Goal: Task Accomplishment & Management: Contribute content

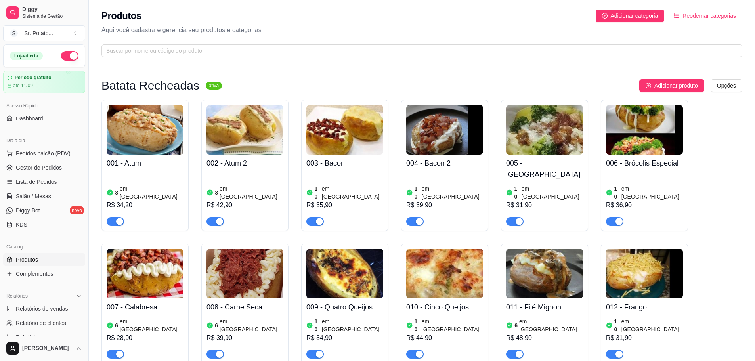
click at [116, 141] on img at bounding box center [145, 130] width 77 height 50
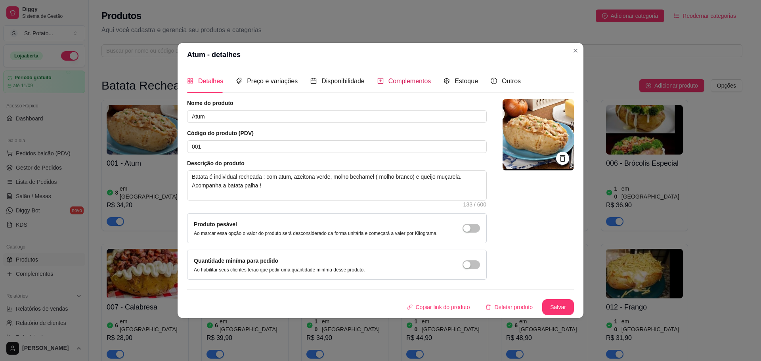
click at [402, 79] on span "Complementos" at bounding box center [409, 81] width 43 height 7
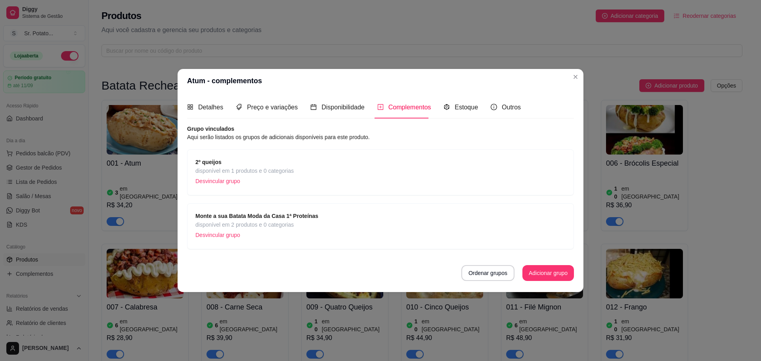
click at [218, 180] on p "Desvincular grupo" at bounding box center [244, 181] width 98 height 12
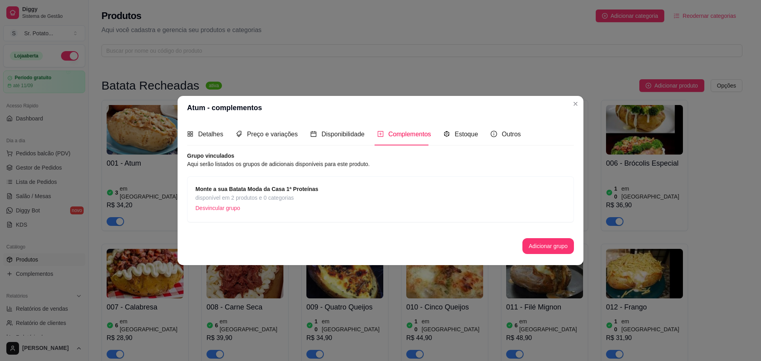
click at [220, 210] on p "Desvincular grupo" at bounding box center [256, 208] width 123 height 12
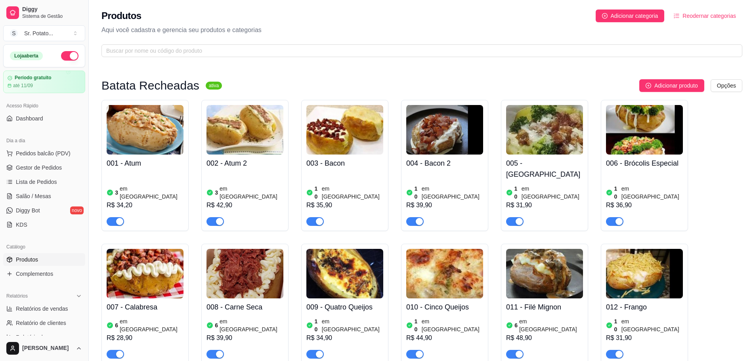
click at [658, 143] on img at bounding box center [644, 130] width 77 height 50
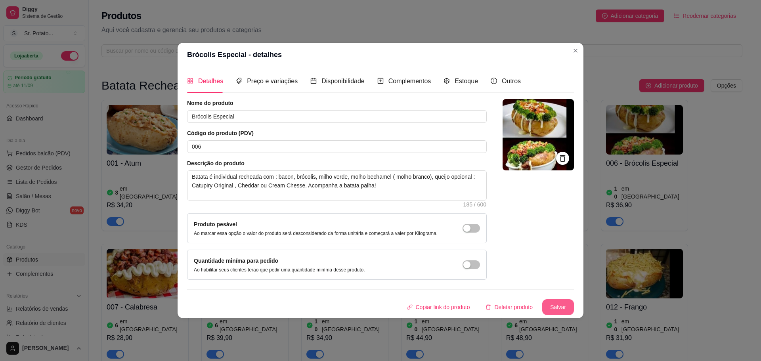
click at [565, 305] on button "Salvar" at bounding box center [558, 307] width 32 height 16
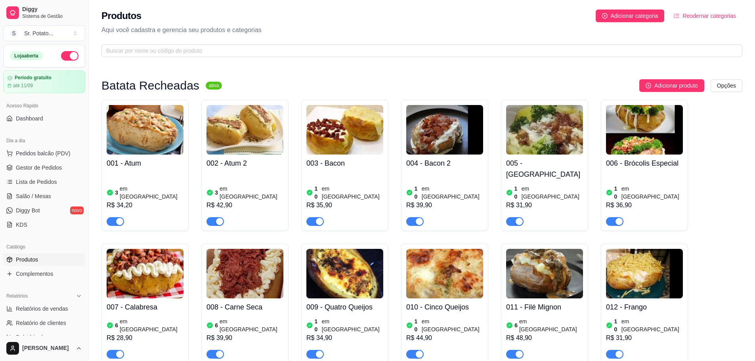
click at [339, 162] on h4 "003 - Bacon" at bounding box center [344, 163] width 77 height 11
click at [450, 141] on img at bounding box center [444, 130] width 77 height 50
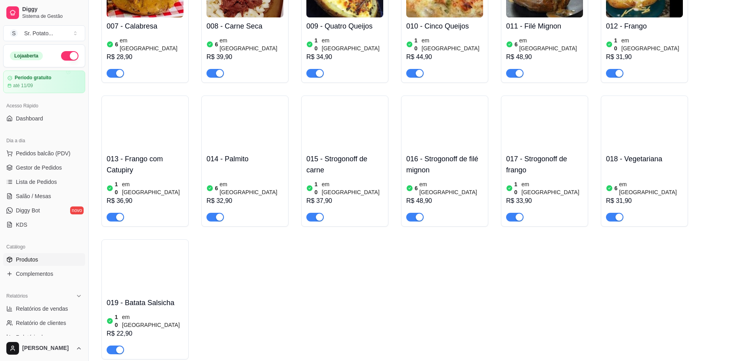
scroll to position [317, 0]
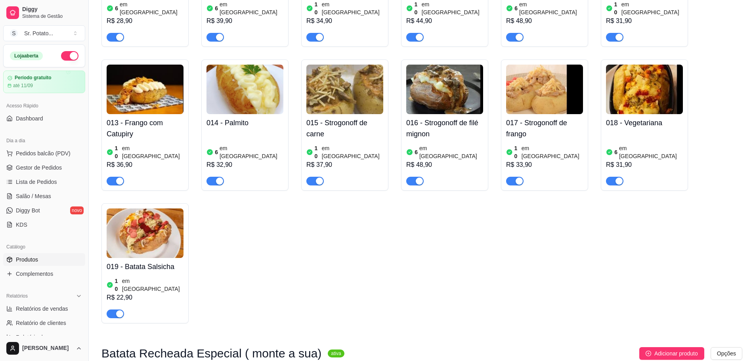
click at [156, 219] on img at bounding box center [145, 233] width 77 height 50
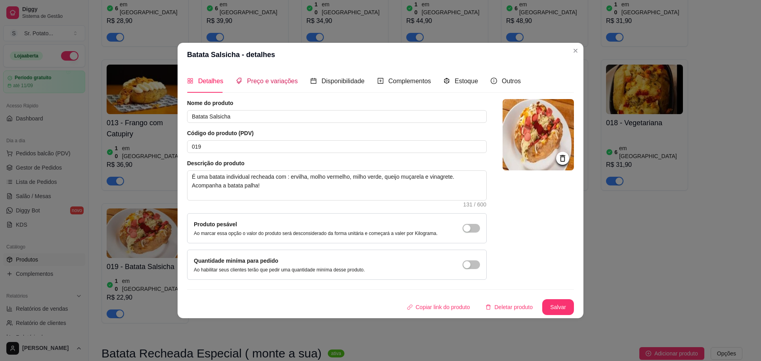
click at [272, 82] on span "Preço e variações" at bounding box center [272, 81] width 51 height 7
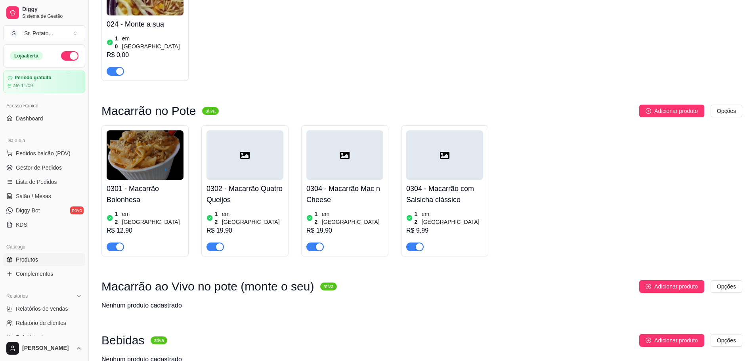
scroll to position [1109, 0]
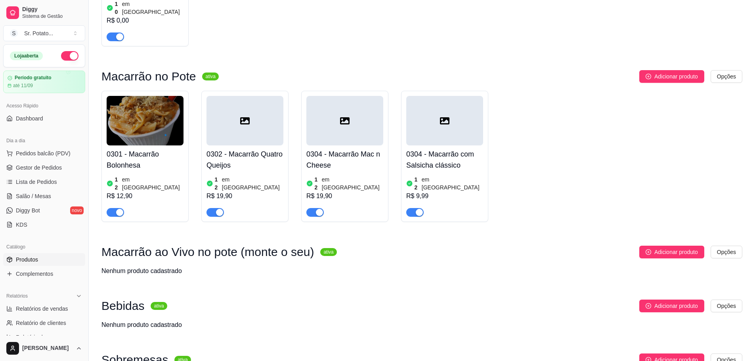
click at [123, 96] on img at bounding box center [145, 121] width 77 height 50
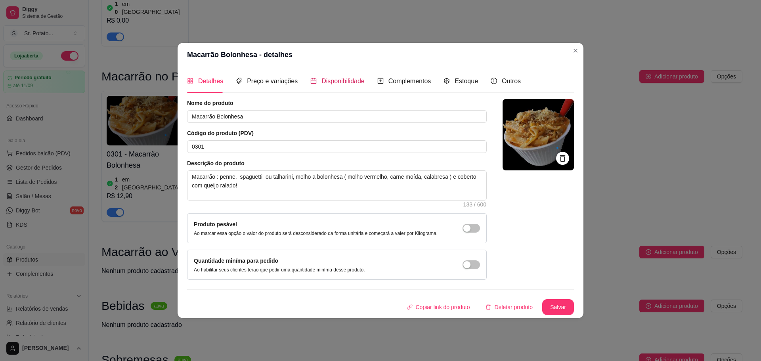
click at [337, 78] on span "Disponibilidade" at bounding box center [342, 81] width 43 height 7
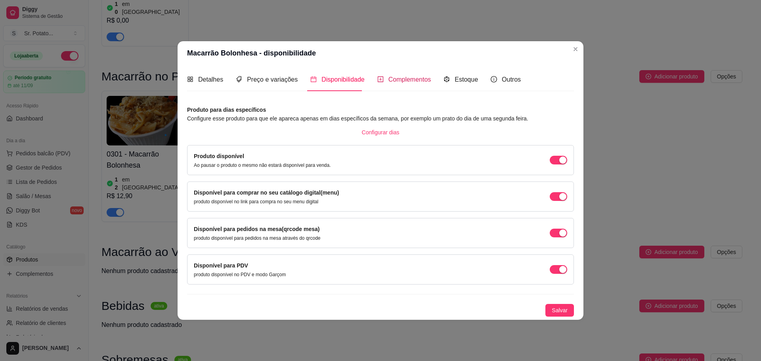
click at [380, 76] on icon "plus-square" at bounding box center [380, 79] width 6 height 6
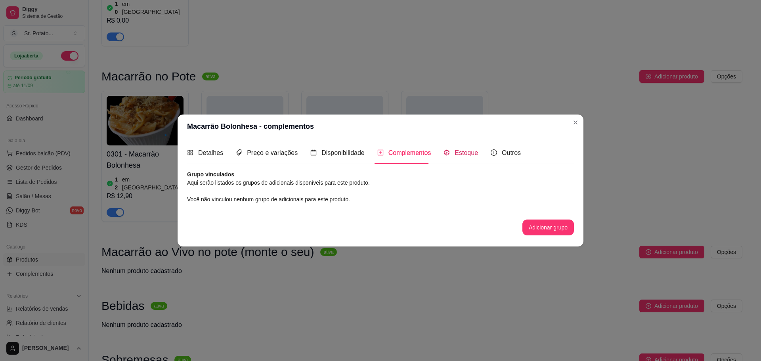
click at [455, 156] on span "Estoque" at bounding box center [465, 152] width 23 height 7
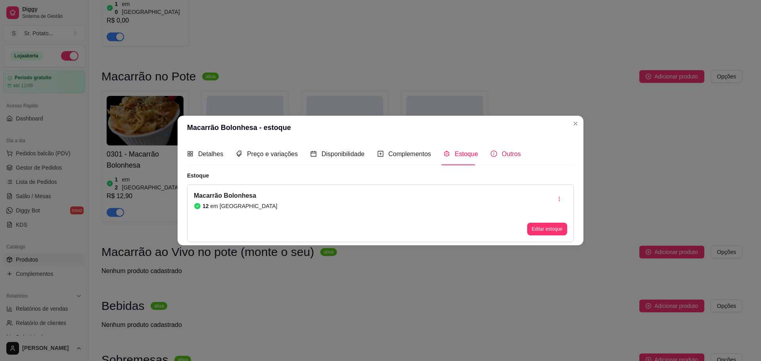
click at [502, 153] on span "Outros" at bounding box center [511, 154] width 19 height 7
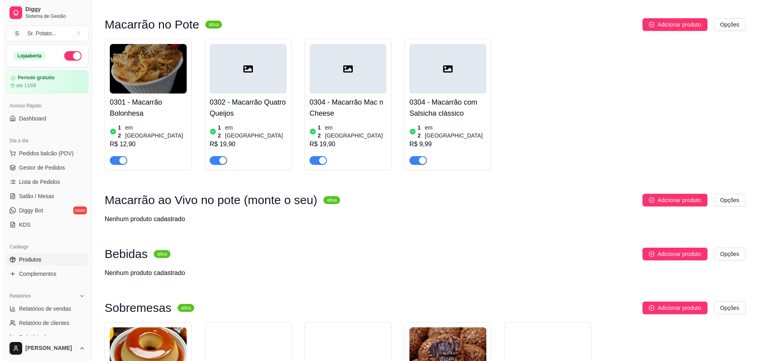
scroll to position [1268, 0]
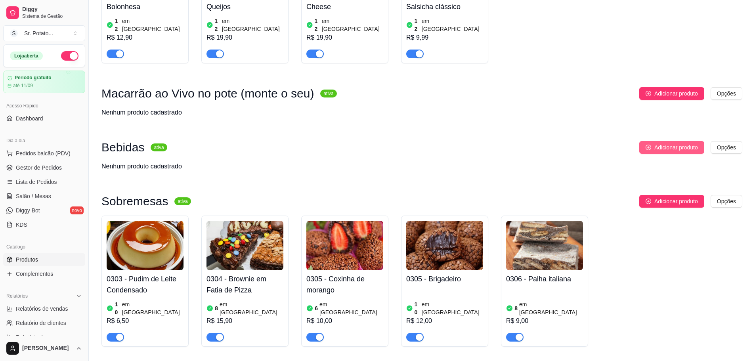
click at [695, 143] on span "Adicionar produto" at bounding box center [676, 147] width 44 height 9
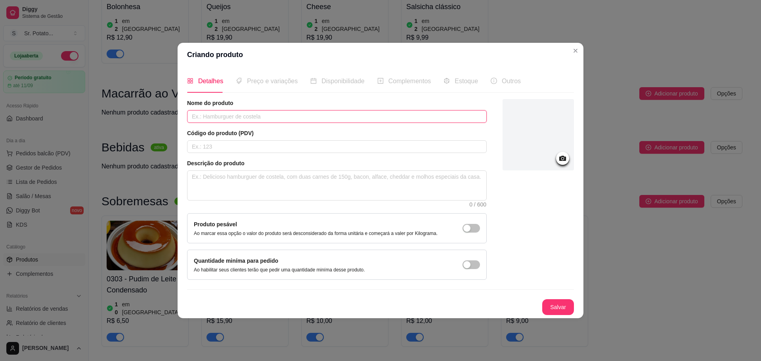
click at [254, 115] on input "text" at bounding box center [337, 116] width 300 height 13
click at [252, 179] on textarea at bounding box center [336, 185] width 299 height 29
click at [286, 121] on input "Refrigerante Lata 350ml" at bounding box center [337, 116] width 300 height 13
type input "Coca Cola Lata 350ml"
click at [559, 159] on icon at bounding box center [562, 158] width 7 height 5
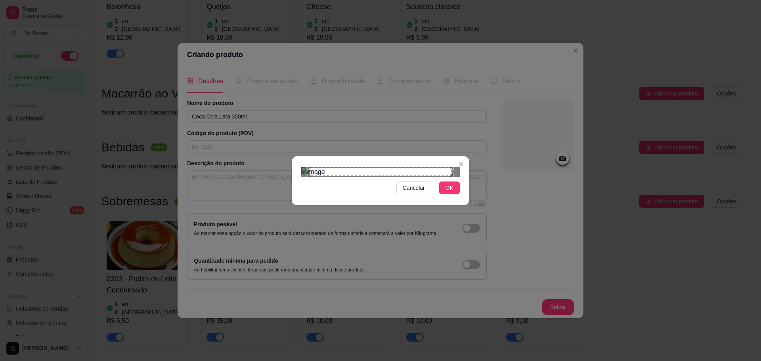
click at [413, 176] on div "Use the arrow keys to move the crop selection area" at bounding box center [380, 172] width 143 height 9
click at [471, 256] on div "Cancelar OK" at bounding box center [380, 180] width 761 height 361
click at [282, 73] on div "Cancelar OK" at bounding box center [380, 180] width 761 height 361
click at [426, 192] on div "Use the arrow keys to move the crop selection area" at bounding box center [378, 247] width 155 height 155
click at [453, 194] on button "OK" at bounding box center [449, 187] width 21 height 13
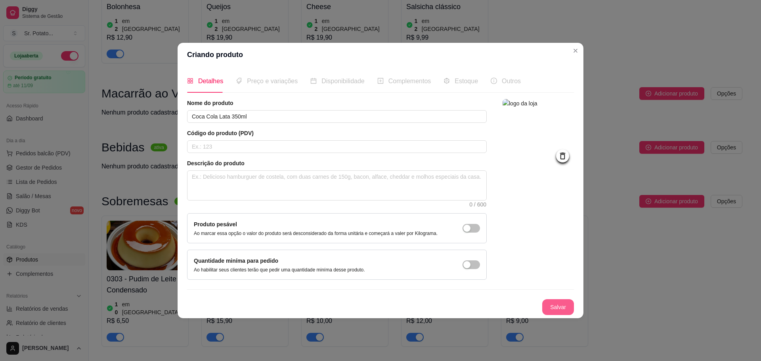
click at [557, 307] on button "Salvar" at bounding box center [558, 307] width 32 height 16
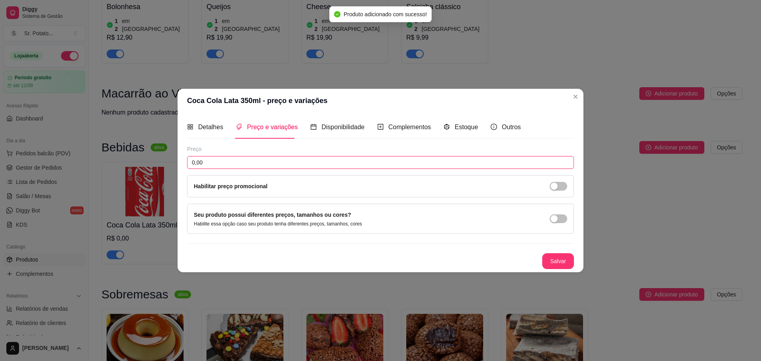
click at [240, 165] on input "0,00" at bounding box center [380, 162] width 387 height 13
drag, startPoint x: 240, startPoint y: 165, endPoint x: 240, endPoint y: 176, distance: 10.7
click at [240, 165] on input "0,00" at bounding box center [380, 162] width 387 height 13
type input "7,00"
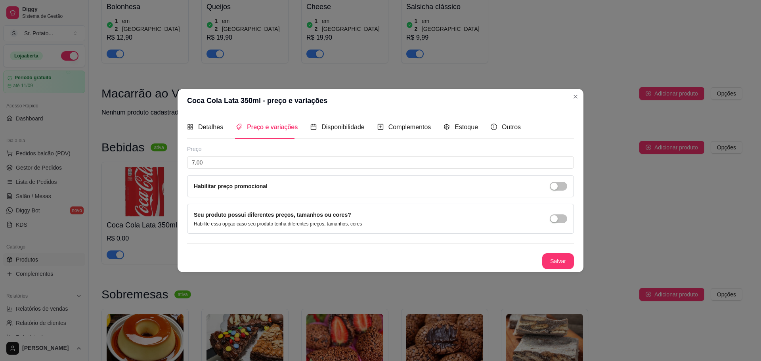
click at [567, 218] on div "Seu produto possui diferentes preços, tamanhos ou cores? Habilite essa opção ca…" at bounding box center [380, 219] width 387 height 30
click at [562, 219] on span "button" at bounding box center [558, 218] width 17 height 9
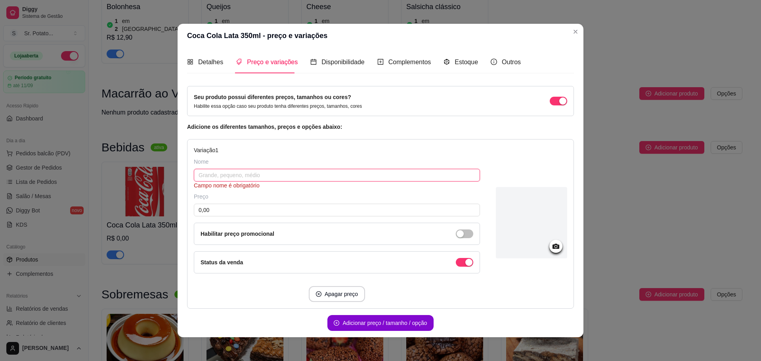
click at [278, 179] on input "text" at bounding box center [337, 175] width 286 height 13
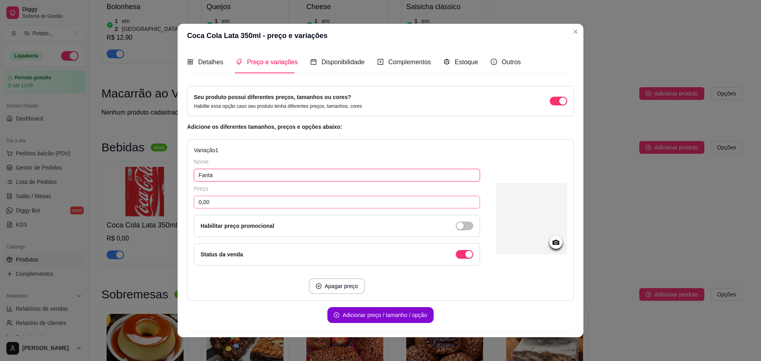
type input "Fanta"
click at [277, 202] on input "0,00" at bounding box center [337, 202] width 286 height 13
type input "7,00"
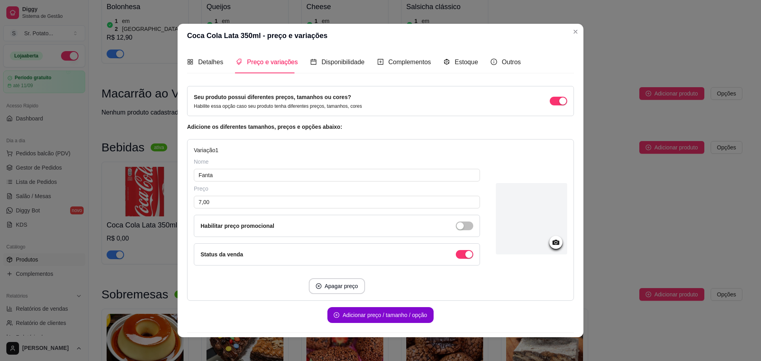
click at [552, 242] on icon at bounding box center [555, 242] width 7 height 5
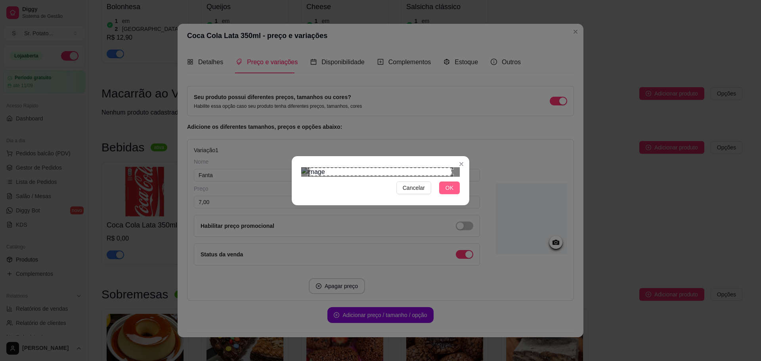
click at [447, 192] on span "OK" at bounding box center [449, 187] width 8 height 9
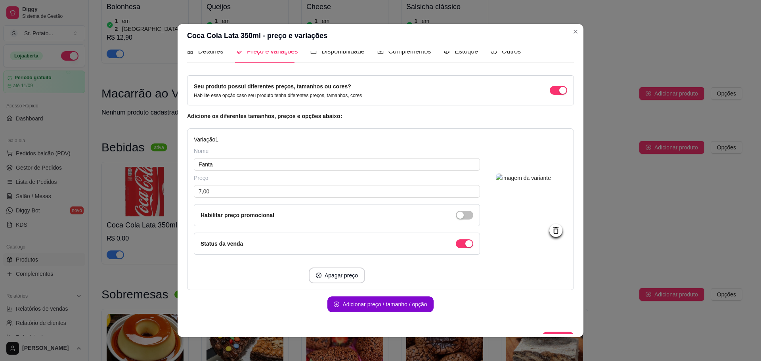
scroll to position [24, 0]
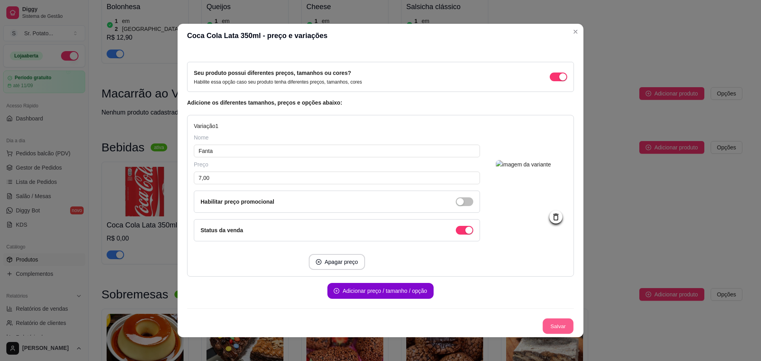
click at [552, 319] on button "Salvar" at bounding box center [557, 326] width 31 height 15
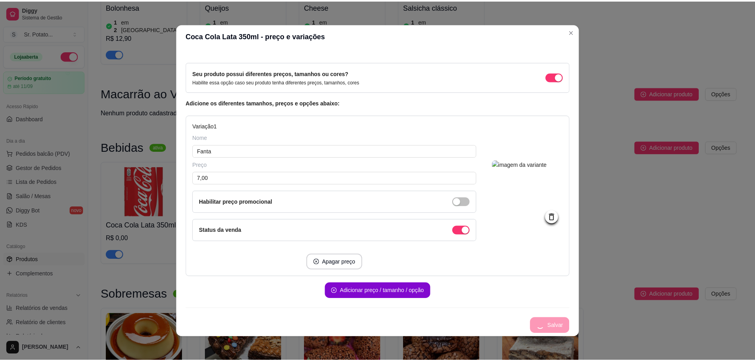
scroll to position [0, 0]
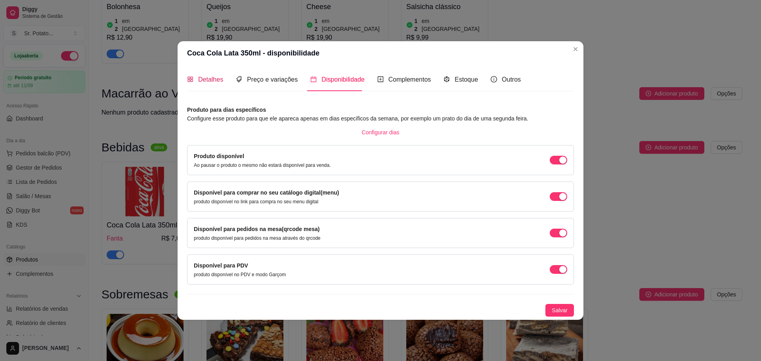
click at [213, 77] on span "Detalhes" at bounding box center [210, 79] width 25 height 7
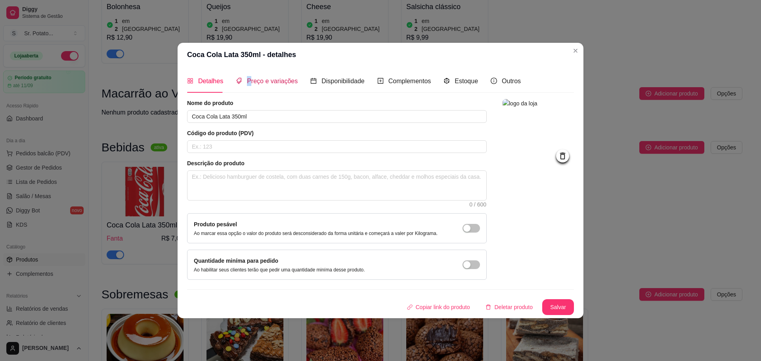
click at [248, 80] on span "Preço e variações" at bounding box center [272, 81] width 51 height 7
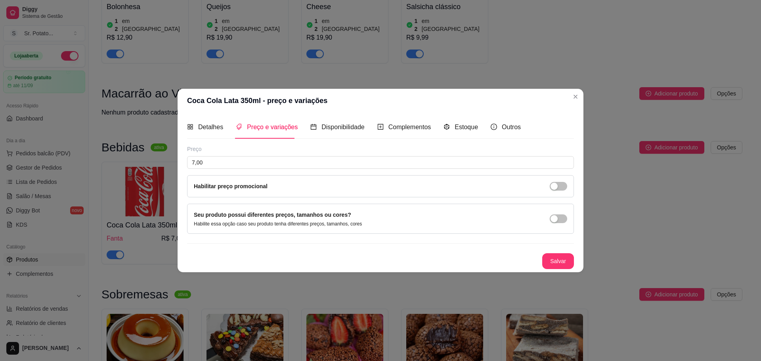
click at [224, 145] on div "Preço" at bounding box center [380, 149] width 387 height 8
click at [210, 126] on span "Detalhes" at bounding box center [210, 127] width 25 height 7
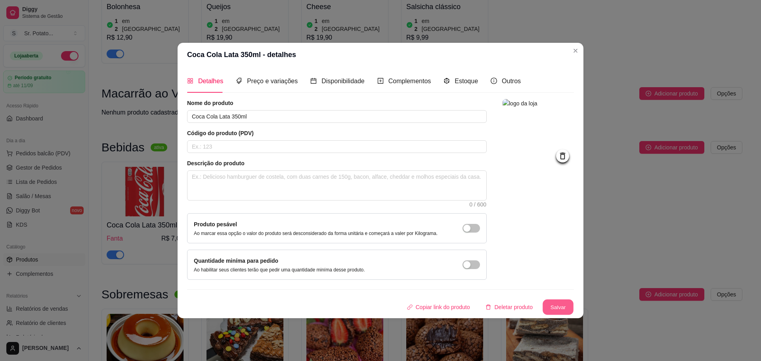
click at [556, 306] on button "Salvar" at bounding box center [557, 306] width 31 height 15
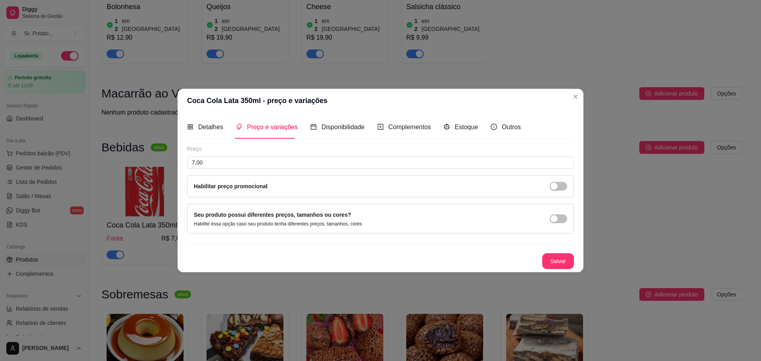
click at [555, 265] on button "Salvar" at bounding box center [558, 261] width 32 height 16
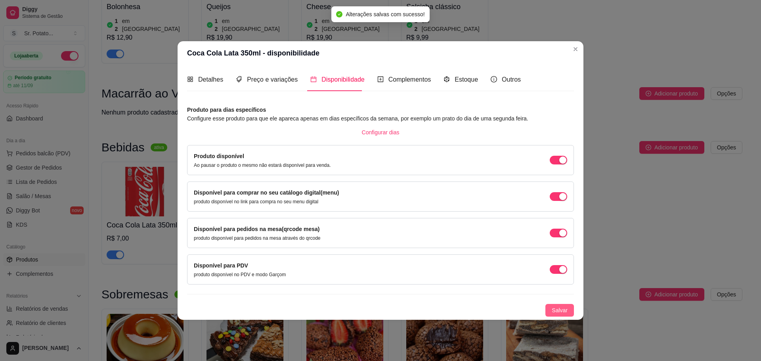
click at [563, 310] on span "Salvar" at bounding box center [559, 310] width 16 height 9
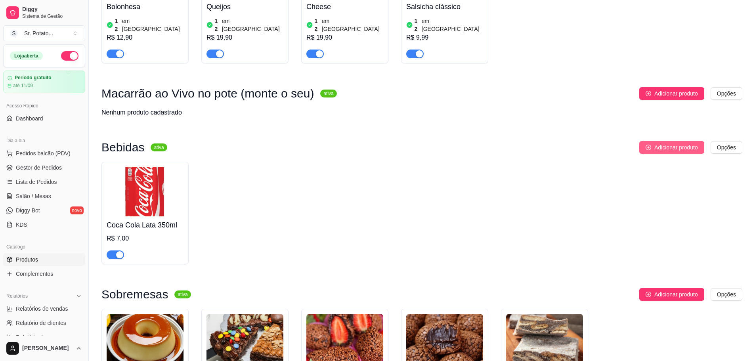
click at [660, 143] on span "Adicionar produto" at bounding box center [676, 147] width 44 height 9
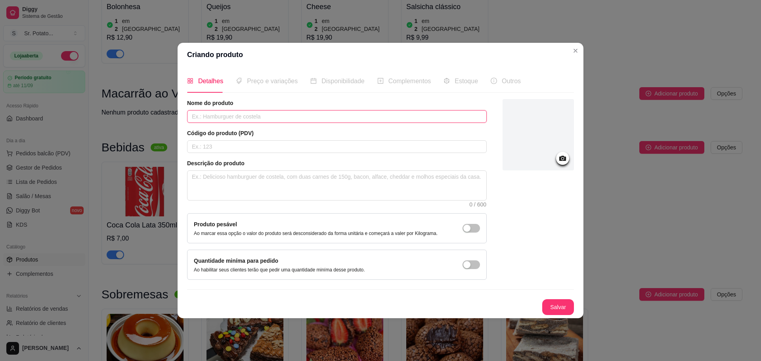
click at [285, 114] on input "text" at bounding box center [337, 116] width 300 height 13
click at [565, 158] on icon at bounding box center [562, 158] width 7 height 5
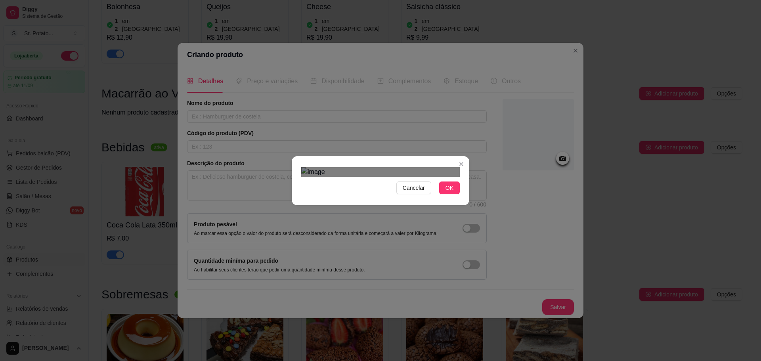
click at [326, 177] on div at bounding box center [380, 172] width 158 height 10
click at [475, 301] on div "Cancelar OK" at bounding box center [380, 180] width 761 height 361
click at [293, 197] on div "Cancelar OK" at bounding box center [380, 180] width 177 height 33
click at [389, 199] on div "Use the arrow keys to move the crop selection area" at bounding box center [378, 249] width 154 height 154
click at [468, 156] on section "Cancelar OK" at bounding box center [380, 180] width 177 height 49
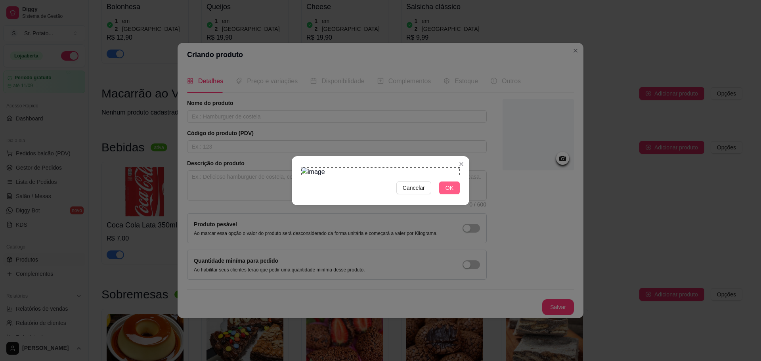
click at [452, 192] on span "OK" at bounding box center [449, 187] width 8 height 9
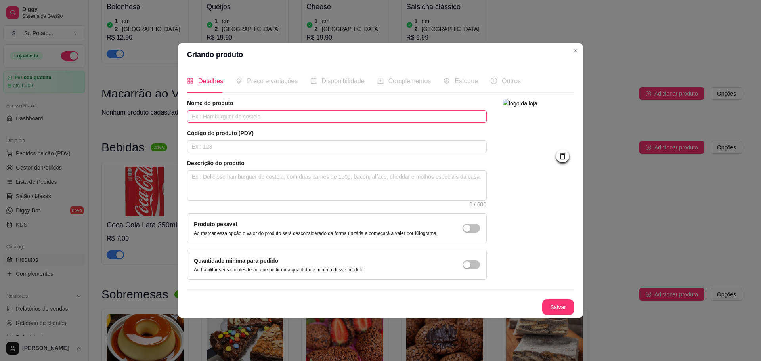
click at [337, 113] on input "text" at bounding box center [337, 116] width 300 height 13
type input "Coca Cola Lata 350ml Sem Açucar"
click at [561, 303] on button "Salvar" at bounding box center [557, 306] width 31 height 15
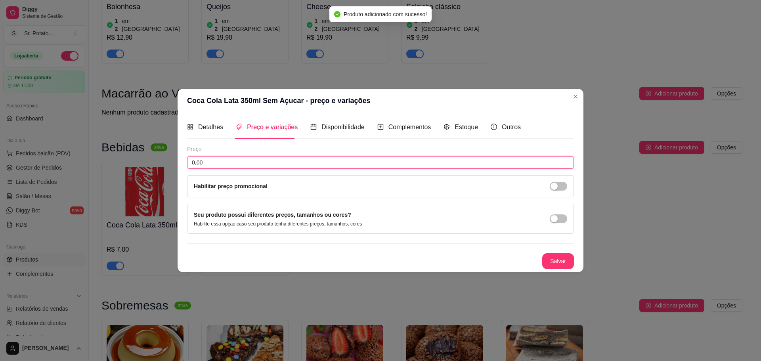
click at [249, 161] on input "0,00" at bounding box center [380, 162] width 387 height 13
type input "7,00"
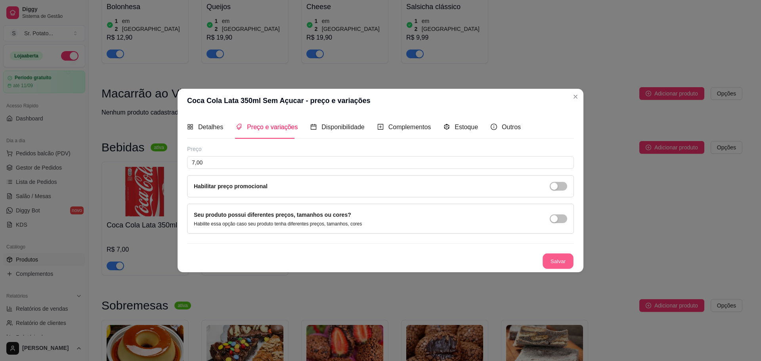
click at [560, 258] on button "Salvar" at bounding box center [557, 260] width 31 height 15
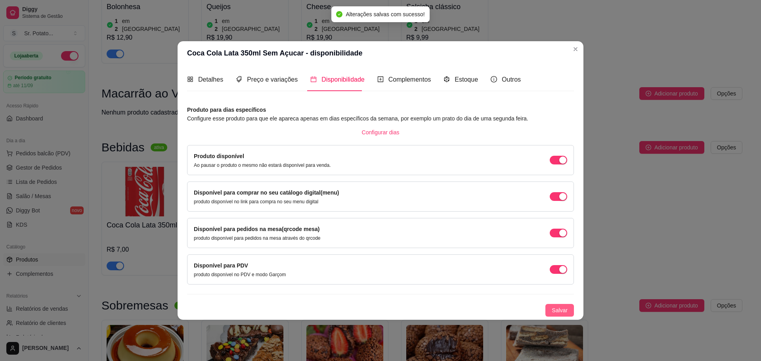
click at [564, 309] on span "Salvar" at bounding box center [559, 310] width 16 height 9
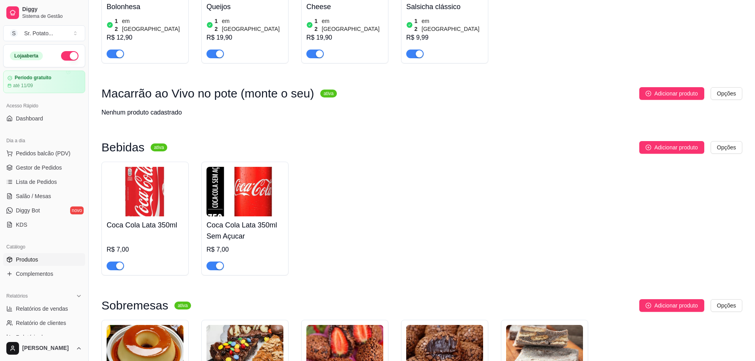
click at [153, 167] on img at bounding box center [145, 192] width 77 height 50
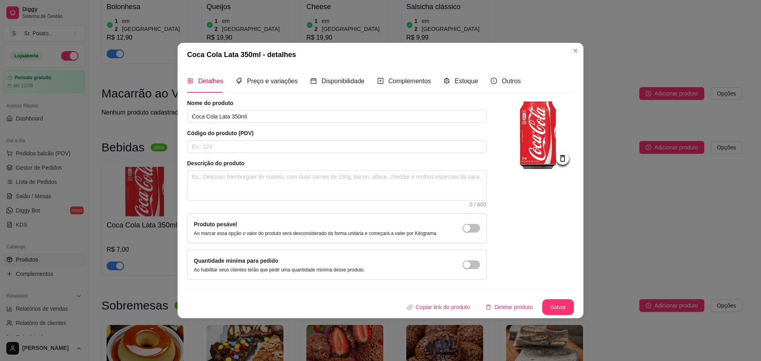
click at [569, 158] on img at bounding box center [537, 134] width 71 height 71
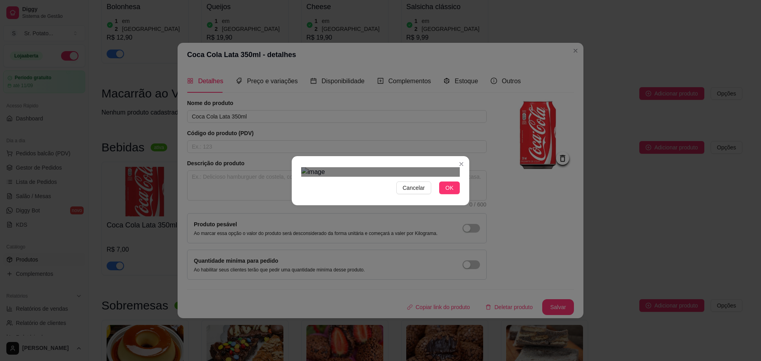
click at [358, 202] on div "Use the arrow keys to move the crop selection area" at bounding box center [372, 253] width 143 height 143
click at [476, 84] on div "Cancelar OK" at bounding box center [380, 180] width 761 height 361
click at [484, 280] on div "Cancelar OK" at bounding box center [380, 180] width 761 height 361
click at [370, 168] on div "Use the arrow keys to move the crop selection area" at bounding box center [380, 247] width 158 height 158
click at [464, 197] on div "Cancelar OK" at bounding box center [380, 180] width 177 height 33
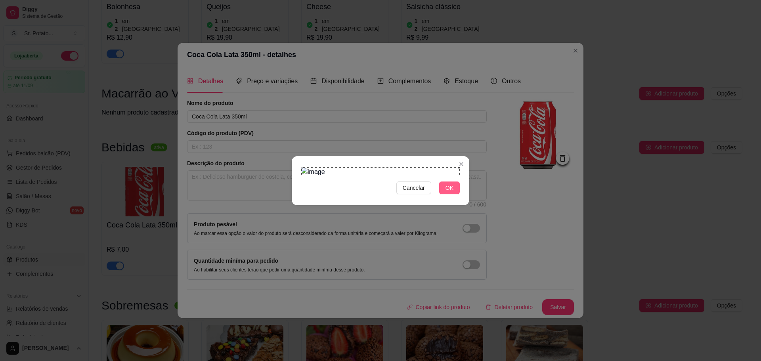
click at [449, 192] on span "OK" at bounding box center [449, 187] width 8 height 9
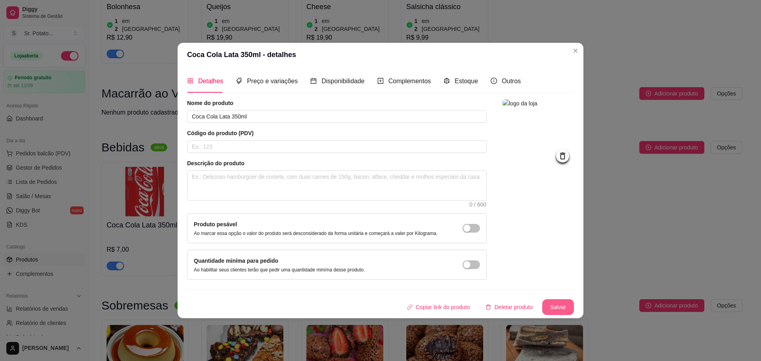
click at [555, 310] on button "Salvar" at bounding box center [558, 307] width 32 height 16
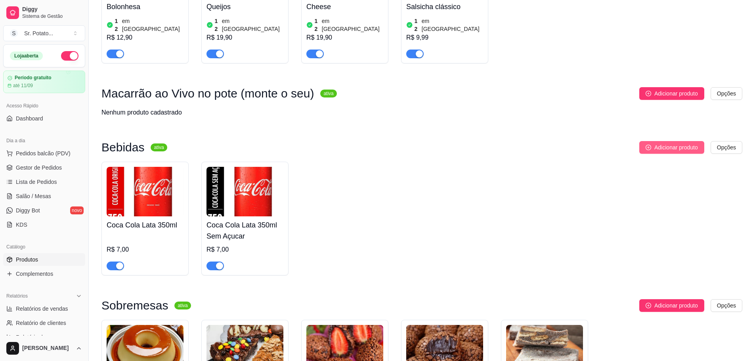
click at [657, 143] on span "Adicionar produto" at bounding box center [676, 147] width 44 height 9
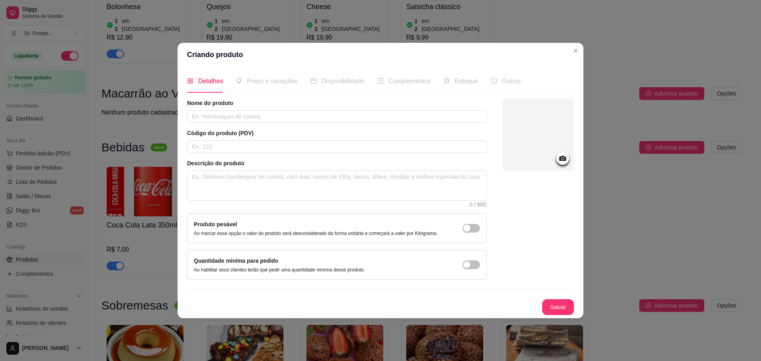
click at [555, 162] on div at bounding box center [537, 134] width 71 height 71
click at [548, 158] on div at bounding box center [537, 134] width 71 height 71
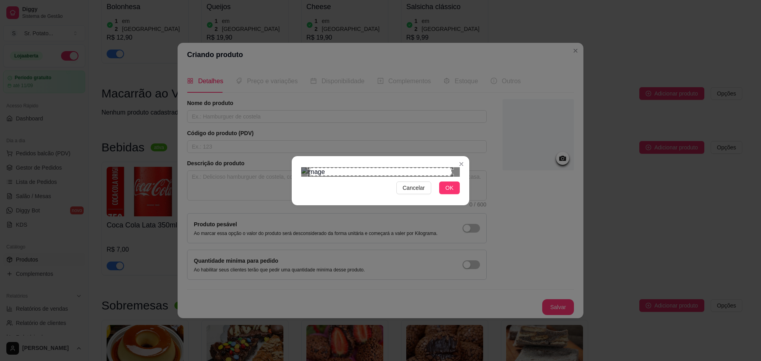
click at [287, 82] on div "Cancelar OK" at bounding box center [380, 180] width 761 height 361
click at [472, 268] on div "Cancelar OK" at bounding box center [380, 180] width 761 height 361
click at [450, 192] on span "OK" at bounding box center [449, 187] width 8 height 9
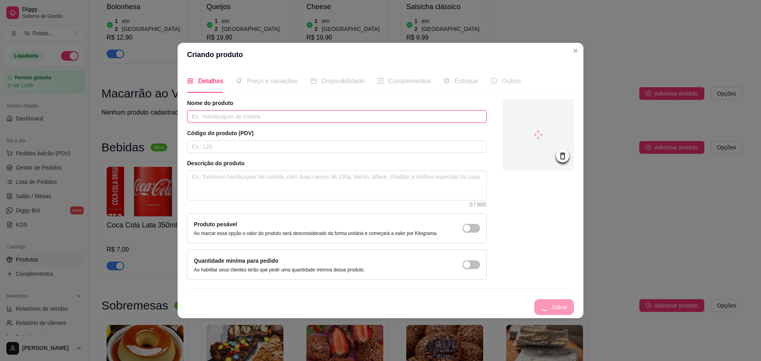
click at [300, 113] on input "text" at bounding box center [337, 116] width 300 height 13
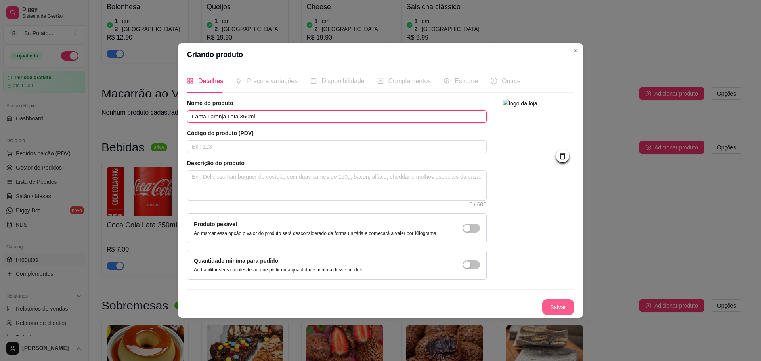
type input "Fanta Laranja Lata 350ml"
click at [558, 309] on button "Salvar" at bounding box center [558, 307] width 32 height 16
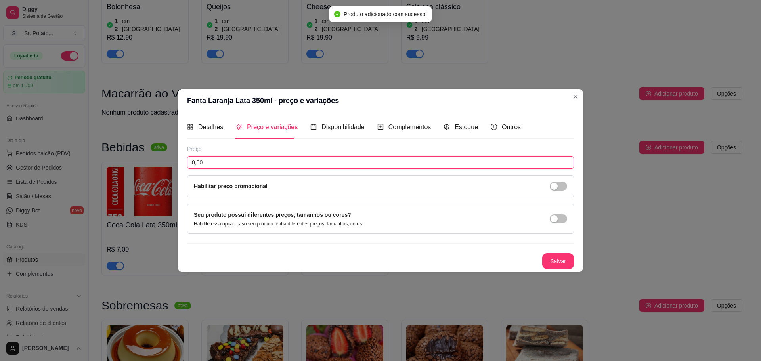
click at [265, 164] on input "0,00" at bounding box center [380, 162] width 387 height 13
type input "7,00"
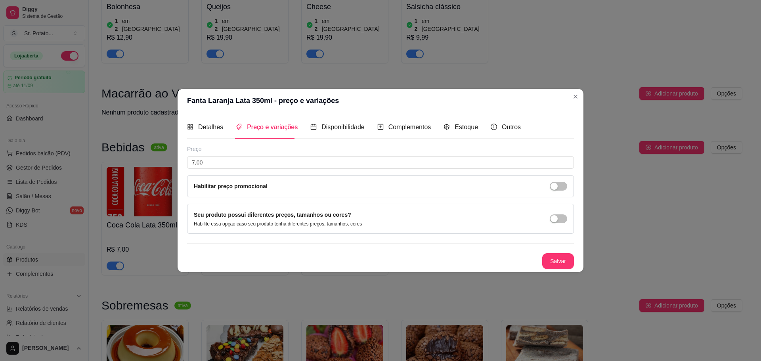
click at [556, 259] on button "Salvar" at bounding box center [558, 261] width 32 height 16
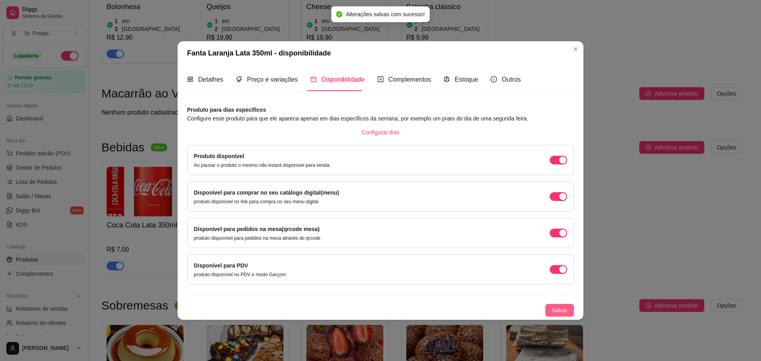
click at [555, 306] on span "Salvar" at bounding box center [559, 310] width 16 height 9
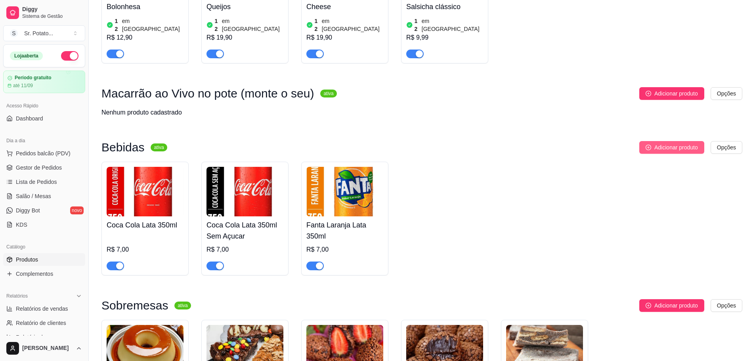
click at [651, 141] on button "Adicionar produto" at bounding box center [671, 147] width 65 height 13
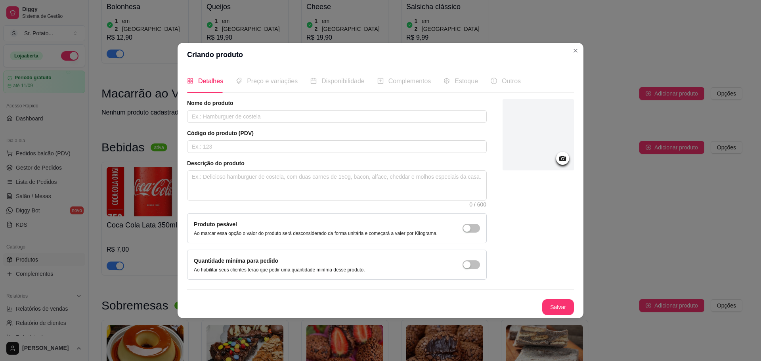
click at [550, 155] on div at bounding box center [537, 134] width 71 height 71
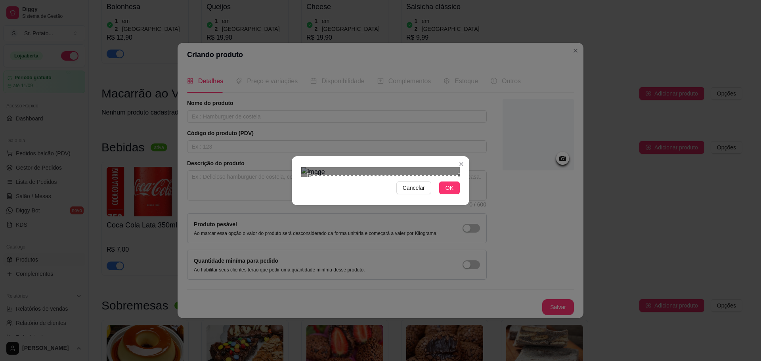
click at [463, 197] on div "Cancelar OK" at bounding box center [380, 180] width 177 height 33
click at [283, 80] on div "Cancelar OK" at bounding box center [380, 180] width 761 height 361
click at [445, 194] on button "OK" at bounding box center [449, 187] width 21 height 13
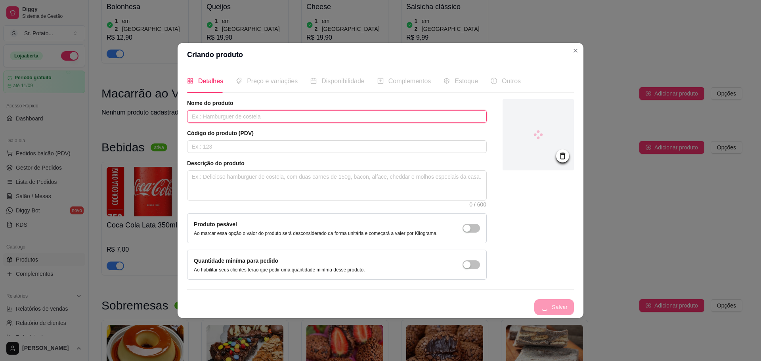
click at [271, 114] on input "text" at bounding box center [337, 116] width 300 height 13
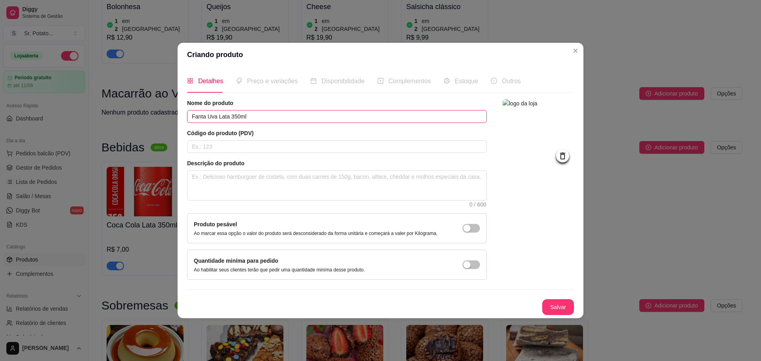
type input "Fanta Uva Lata 350ml"
click at [552, 301] on button "Salvar" at bounding box center [558, 307] width 32 height 16
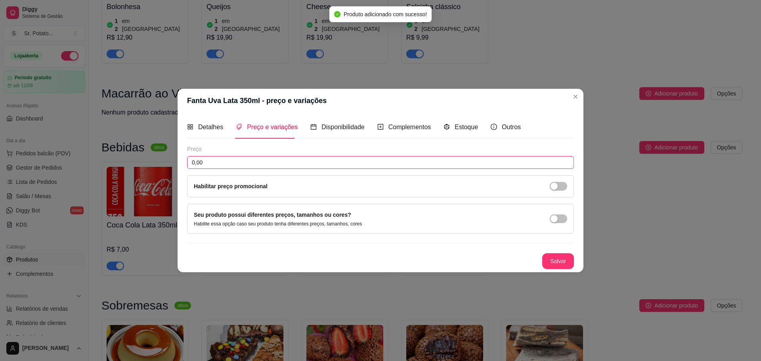
click at [438, 158] on input "0,00" at bounding box center [380, 162] width 387 height 13
type input "7,00"
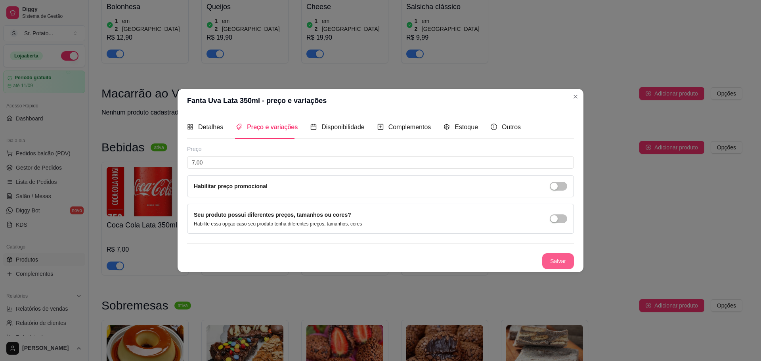
click at [564, 260] on button "Salvar" at bounding box center [558, 261] width 32 height 16
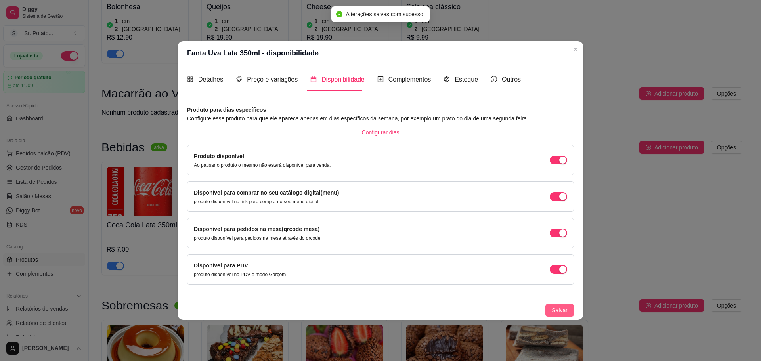
click at [563, 309] on span "Salvar" at bounding box center [559, 310] width 16 height 9
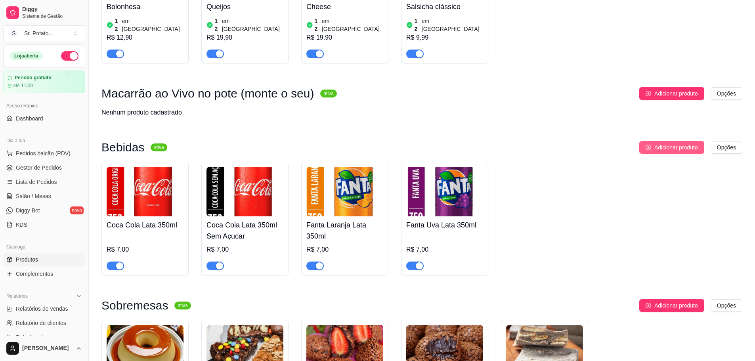
click at [658, 143] on span "Adicionar produto" at bounding box center [676, 147] width 44 height 9
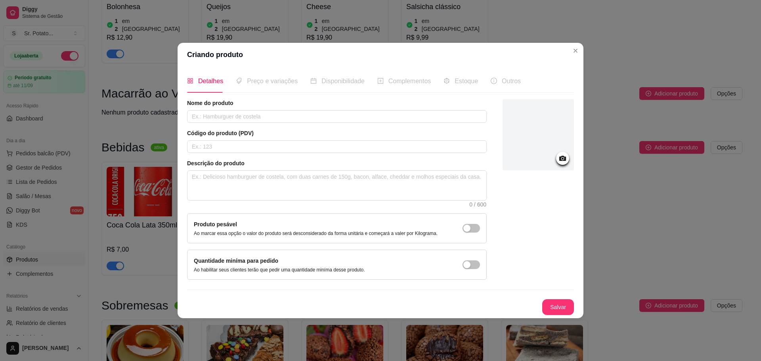
click at [563, 160] on icon at bounding box center [562, 158] width 7 height 5
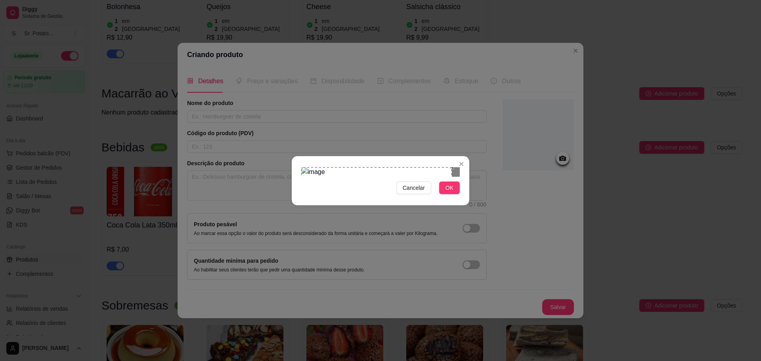
click at [281, 84] on div "Cancelar OK" at bounding box center [380, 180] width 761 height 361
click at [477, 270] on div "Cancelar OK" at bounding box center [380, 180] width 761 height 361
click at [452, 192] on span "OK" at bounding box center [449, 187] width 8 height 9
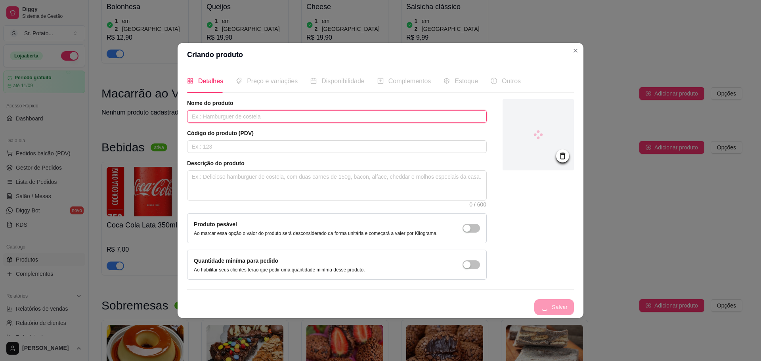
click at [301, 115] on input "text" at bounding box center [337, 116] width 300 height 13
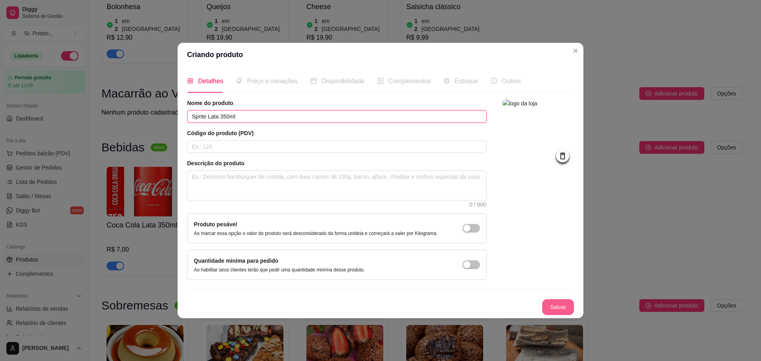
type input "Sprite Lata 350ml"
click at [566, 304] on button "Salvar" at bounding box center [558, 307] width 32 height 16
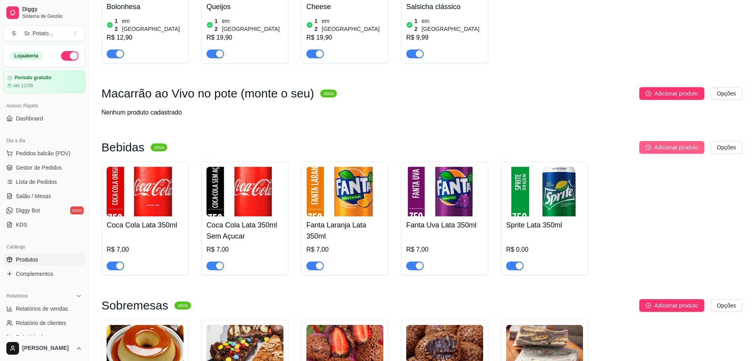
click at [655, 143] on span "Adicionar produto" at bounding box center [676, 147] width 44 height 9
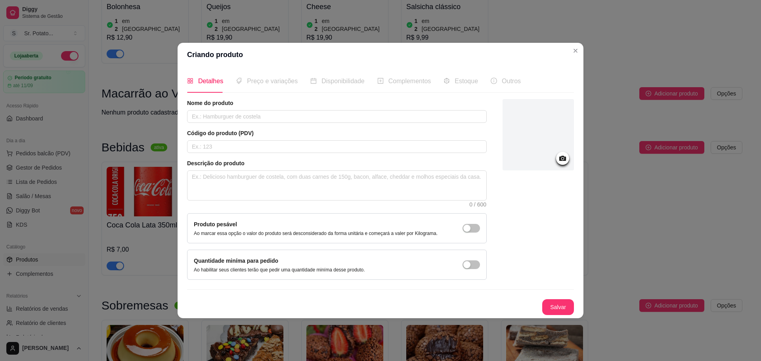
click at [561, 158] on circle at bounding box center [562, 158] width 2 height 2
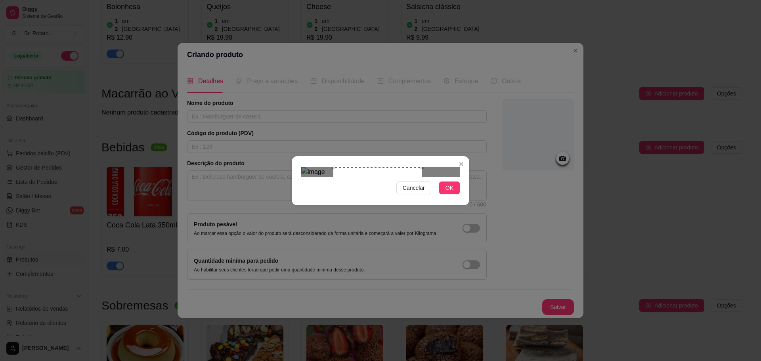
click at [392, 188] on div "Use the arrow keys to move the crop selection area" at bounding box center [377, 211] width 89 height 89
click at [452, 192] on span "OK" at bounding box center [449, 187] width 8 height 9
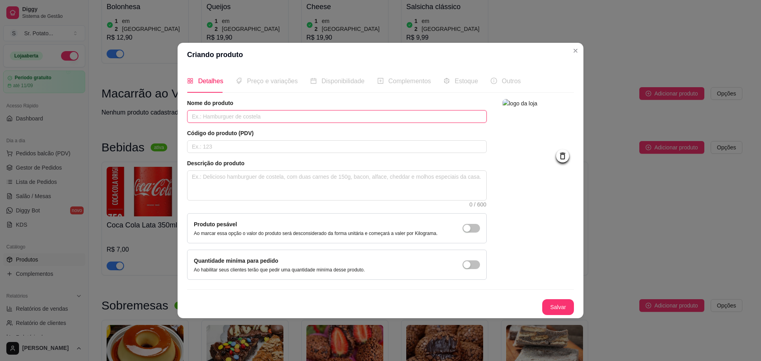
click at [346, 122] on input "text" at bounding box center [337, 116] width 300 height 13
type input "Guaraná [GEOGRAPHIC_DATA] Lata 350ml"
click at [564, 303] on button "Salvar" at bounding box center [558, 307] width 32 height 16
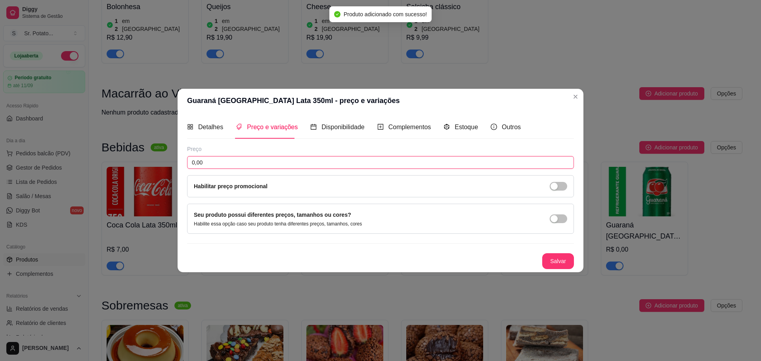
click at [283, 163] on input "0,00" at bounding box center [380, 162] width 387 height 13
type input "7,00"
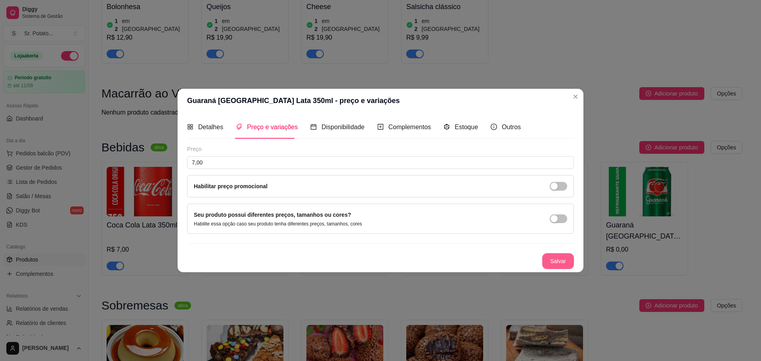
click at [552, 260] on button "Salvar" at bounding box center [558, 261] width 32 height 16
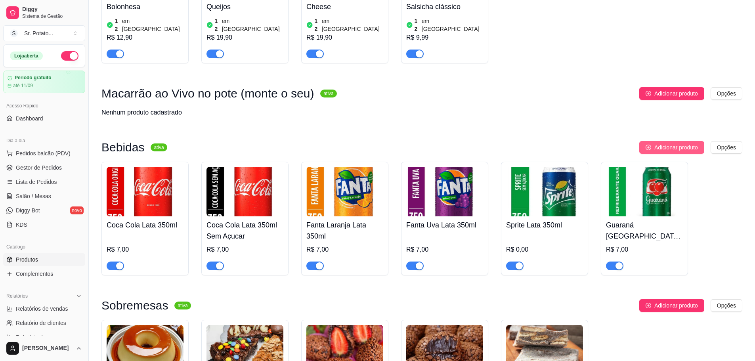
click at [660, 143] on span "Adicionar produto" at bounding box center [676, 147] width 44 height 9
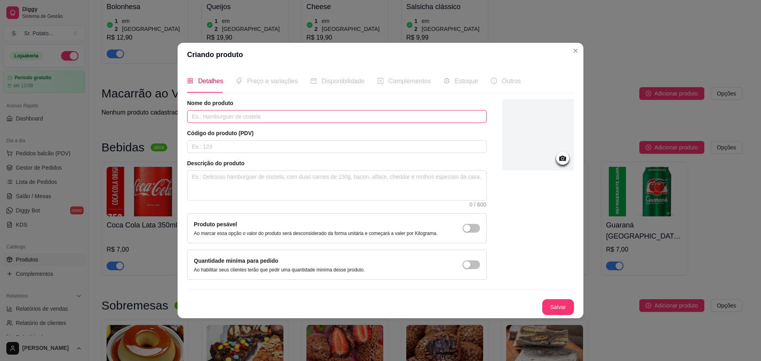
click at [279, 118] on input "text" at bounding box center [337, 116] width 300 height 13
paste input "Guaraná [GEOGRAPHIC_DATA] Lata 350ml"
type input "Guaraná [GEOGRAPHIC_DATA] Lata 350ml"
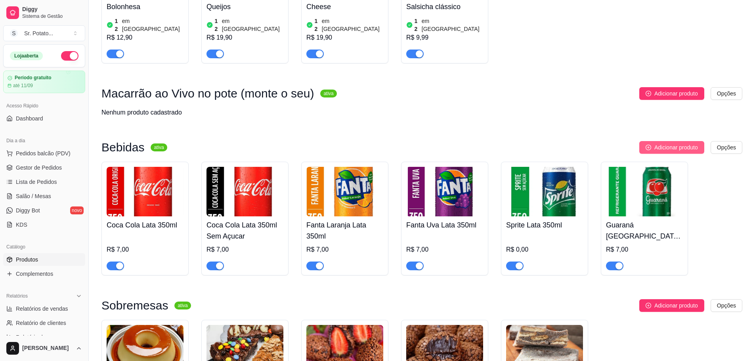
click at [658, 143] on span "Adicionar produto" at bounding box center [676, 147] width 44 height 9
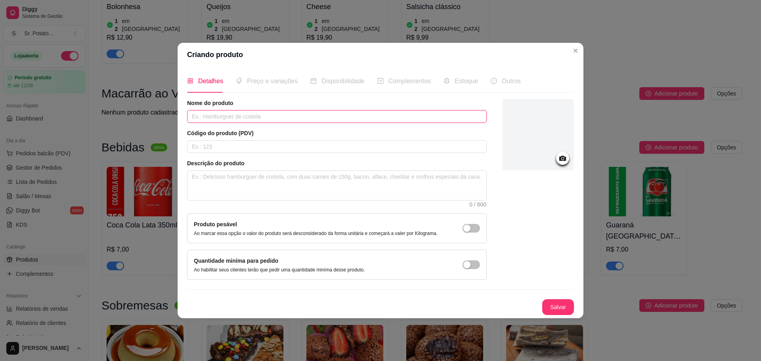
click at [315, 117] on input "text" at bounding box center [337, 116] width 300 height 13
paste input "Guaraná [GEOGRAPHIC_DATA] Lata 350ml"
type input "Guaraná [GEOGRAPHIC_DATA] Lata 350ml Sem Açucar"
click at [565, 155] on icon at bounding box center [562, 158] width 9 height 9
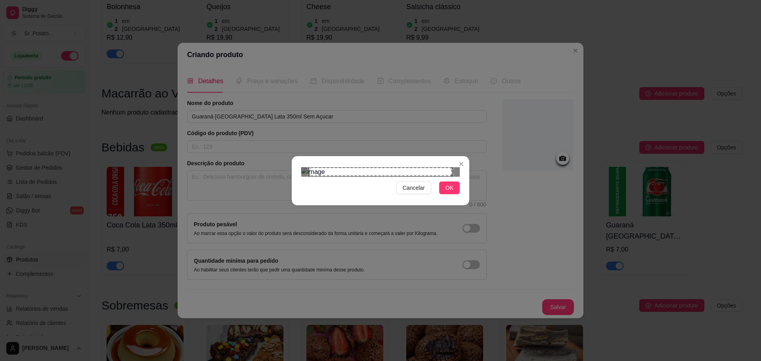
click at [292, 156] on section "Cancelar OK" at bounding box center [380, 180] width 177 height 49
click at [473, 272] on div "Cancelar OK" at bounding box center [380, 180] width 761 height 361
click at [450, 194] on button "OK" at bounding box center [449, 187] width 21 height 13
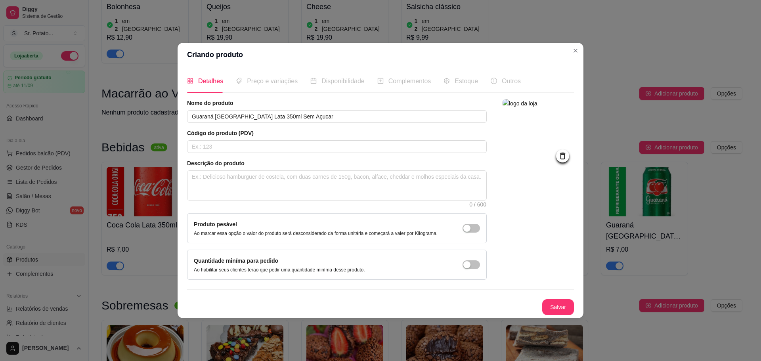
click at [559, 305] on button "Salvar" at bounding box center [558, 307] width 32 height 16
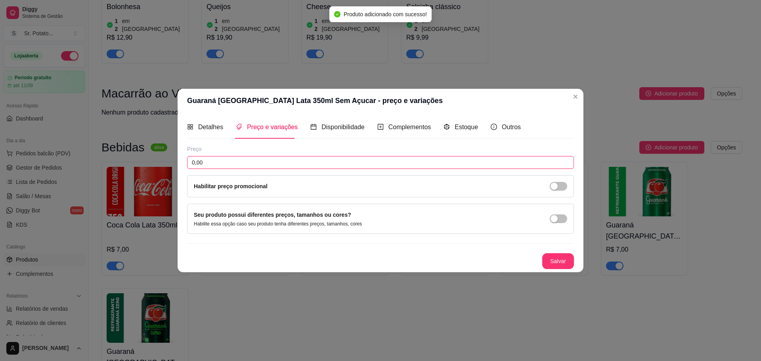
click at [377, 166] on input "0,00" at bounding box center [380, 162] width 387 height 13
type input "7,00"
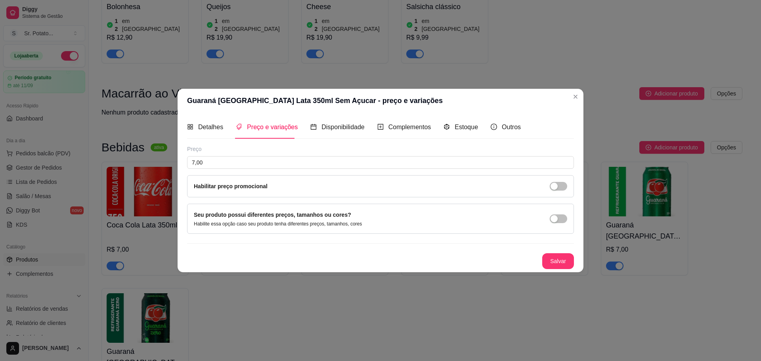
click at [563, 263] on button "Salvar" at bounding box center [558, 261] width 32 height 16
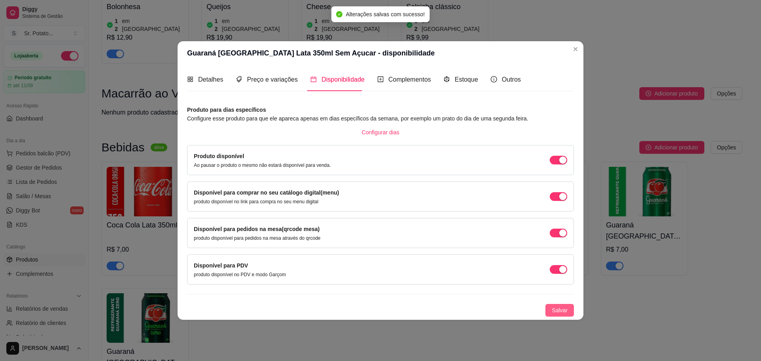
click at [559, 309] on span "Salvar" at bounding box center [559, 310] width 16 height 9
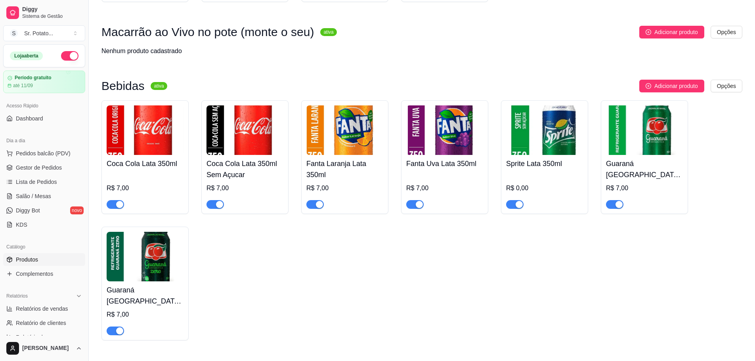
scroll to position [1268, 0]
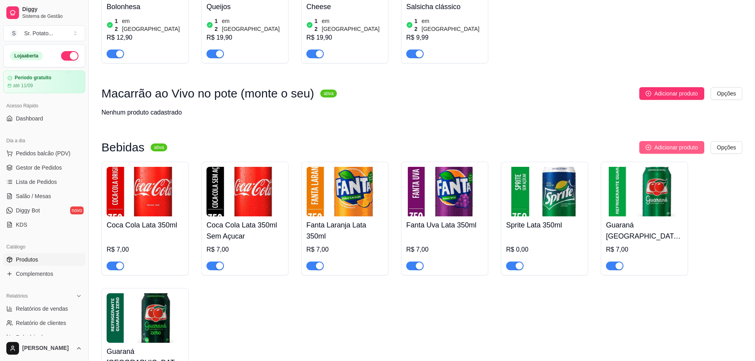
click at [666, 143] on span "Adicionar produto" at bounding box center [676, 147] width 44 height 9
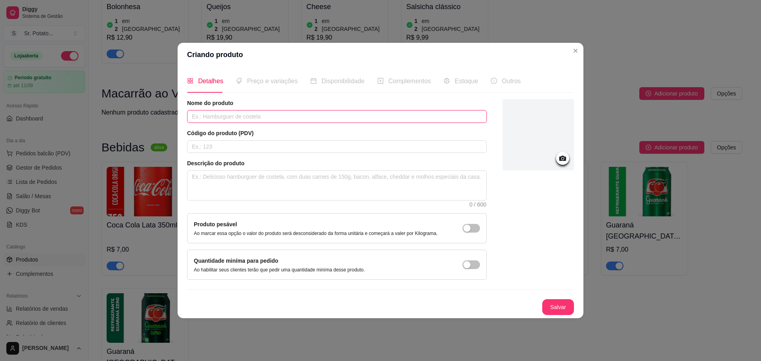
click at [313, 117] on input "text" at bounding box center [337, 116] width 300 height 13
type input "Coca Cola 2L"
click at [557, 161] on div at bounding box center [562, 158] width 13 height 13
click at [563, 162] on icon at bounding box center [562, 158] width 9 height 9
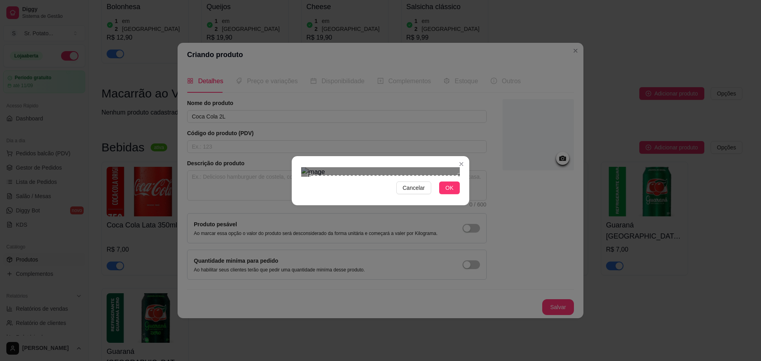
click at [469, 268] on div "Cancelar OK" at bounding box center [380, 180] width 761 height 361
click at [290, 82] on div "Cancelar OK" at bounding box center [380, 180] width 761 height 361
click at [446, 192] on span "OK" at bounding box center [449, 187] width 8 height 9
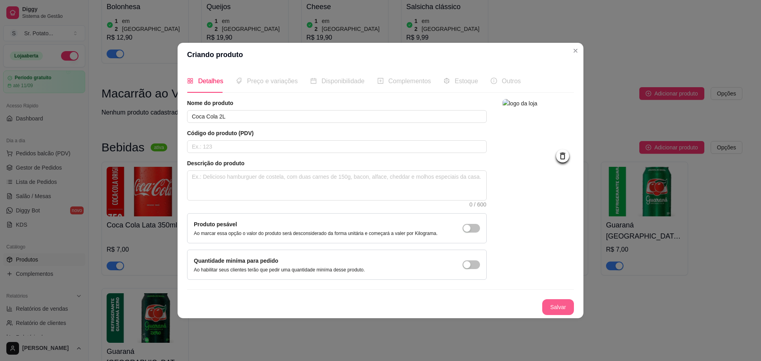
click at [551, 302] on button "Salvar" at bounding box center [558, 307] width 32 height 16
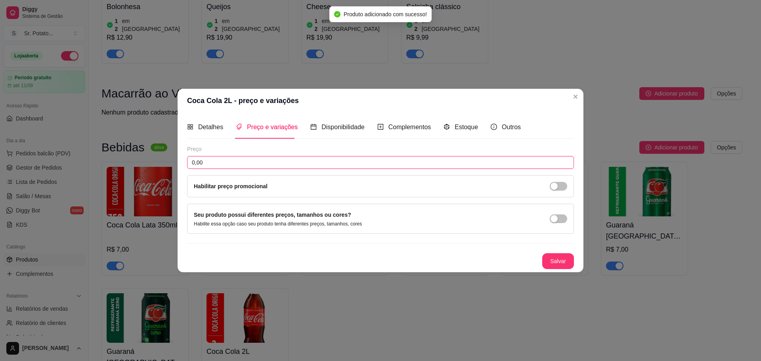
click at [402, 162] on input "0,00" at bounding box center [380, 162] width 387 height 13
type input "15,00"
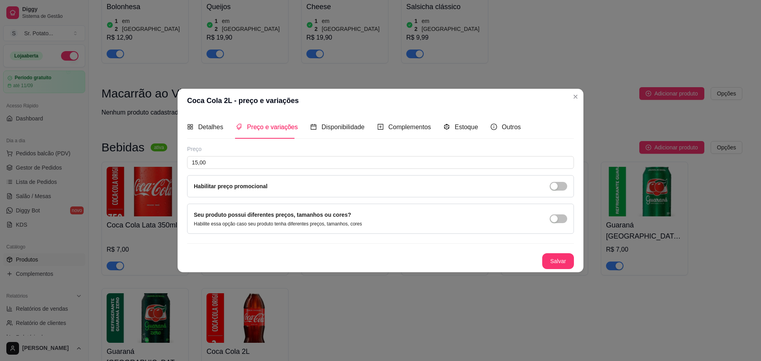
click at [565, 264] on button "Salvar" at bounding box center [558, 261] width 32 height 16
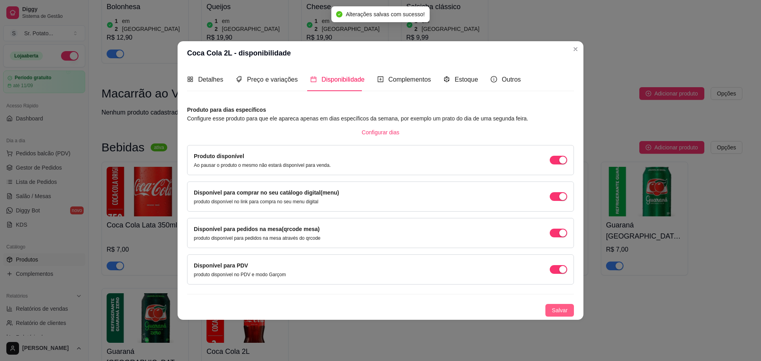
click at [565, 307] on span "Salvar" at bounding box center [559, 310] width 16 height 9
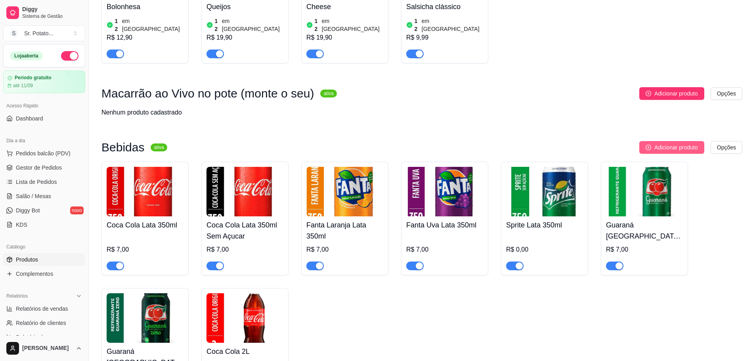
click at [689, 143] on span "Adicionar produto" at bounding box center [676, 147] width 44 height 9
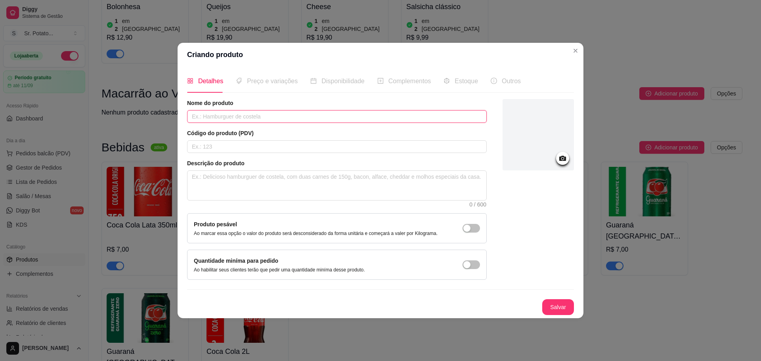
click at [293, 116] on input "text" at bounding box center [337, 116] width 300 height 13
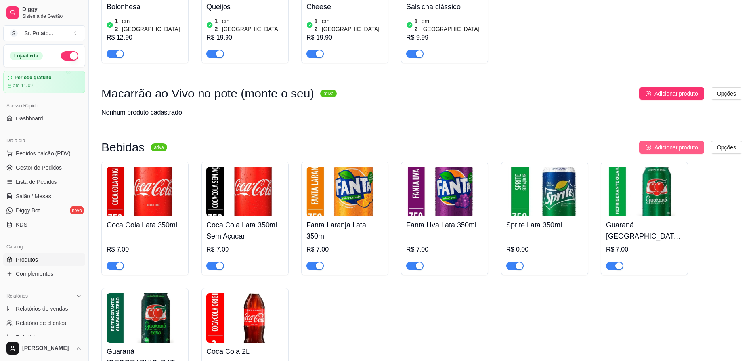
click at [673, 143] on span "Adicionar produto" at bounding box center [676, 147] width 44 height 9
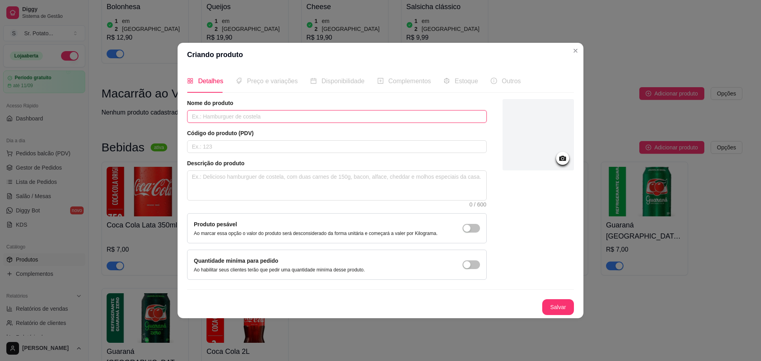
click at [456, 120] on input "text" at bounding box center [337, 116] width 300 height 13
type input "Coca Cola 2L Sem Açucar"
click at [562, 161] on icon at bounding box center [562, 158] width 9 height 9
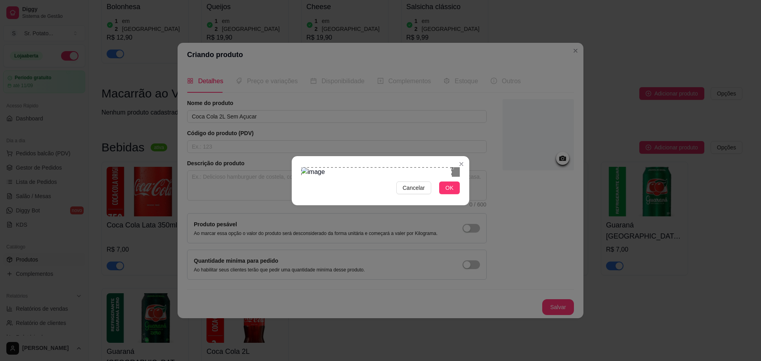
click at [290, 88] on div "Cancelar OK" at bounding box center [380, 180] width 761 height 361
click at [467, 197] on div "Cancelar OK" at bounding box center [380, 180] width 177 height 33
click at [457, 194] on button "OK" at bounding box center [449, 187] width 21 height 13
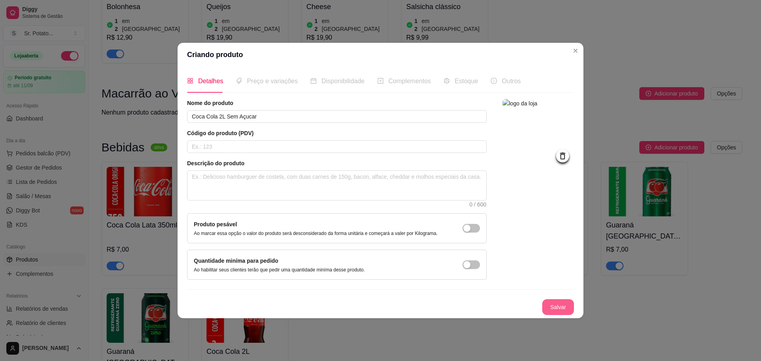
click at [556, 308] on button "Salvar" at bounding box center [558, 307] width 32 height 16
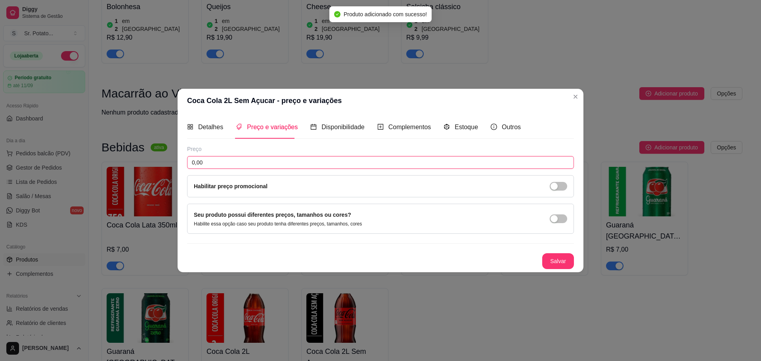
click at [258, 162] on input "0,00" at bounding box center [380, 162] width 387 height 13
type input "15,00"
click at [548, 261] on button "Salvar" at bounding box center [557, 260] width 31 height 15
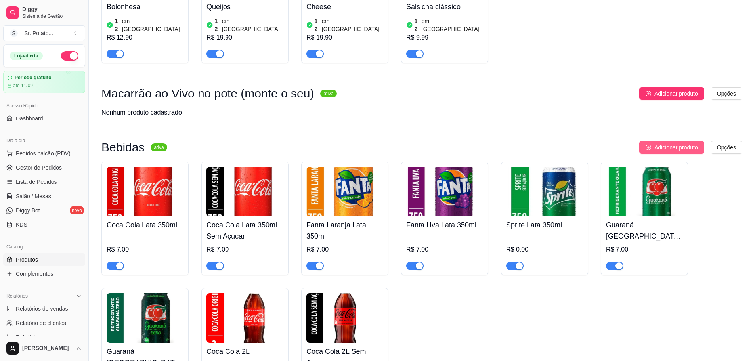
click at [656, 143] on span "Adicionar produto" at bounding box center [676, 147] width 44 height 9
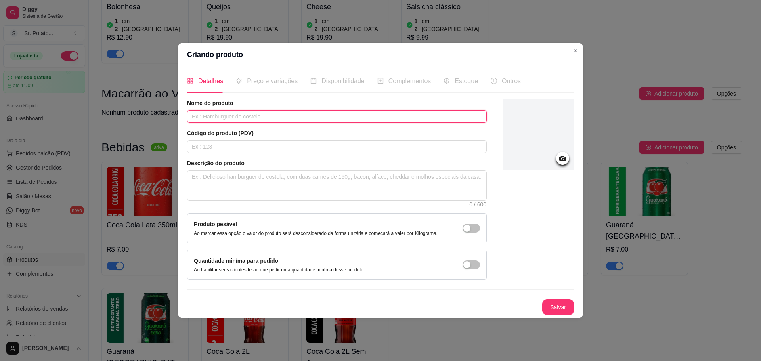
click at [409, 116] on input "text" at bounding box center [337, 116] width 300 height 13
type input "Fanta Laranja 2L"
click at [554, 160] on div at bounding box center [537, 134] width 71 height 71
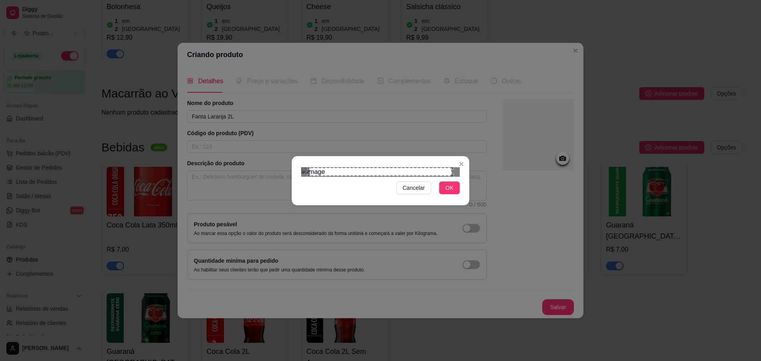
click at [290, 85] on div "Cancelar OK" at bounding box center [380, 180] width 761 height 361
click at [466, 197] on div "Cancelar OK" at bounding box center [380, 180] width 177 height 33
click at [237, 29] on div "Cancelar OK" at bounding box center [380, 180] width 761 height 361
click at [458, 197] on div "Cancelar OK" at bounding box center [380, 180] width 177 height 33
click at [288, 261] on div "Cancelar OK" at bounding box center [380, 180] width 761 height 361
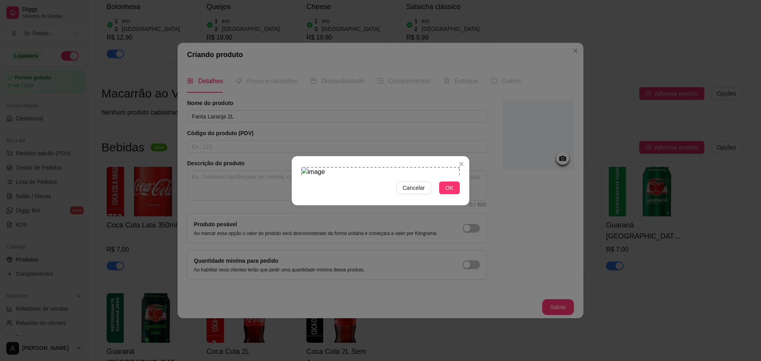
click at [462, 197] on div "Cancelar OK" at bounding box center [380, 180] width 177 height 33
click at [449, 192] on span "OK" at bounding box center [449, 187] width 8 height 9
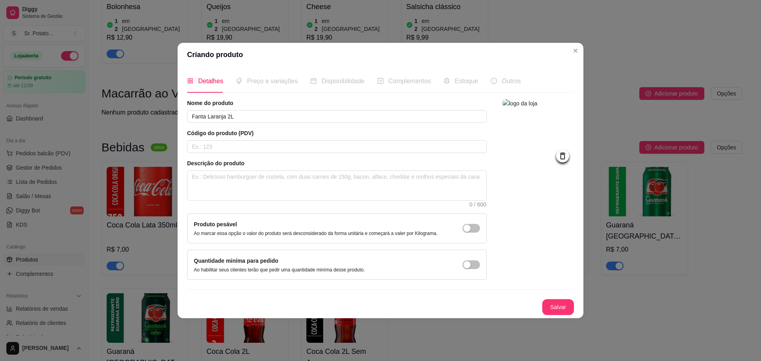
click at [548, 299] on button "Salvar" at bounding box center [558, 307] width 32 height 16
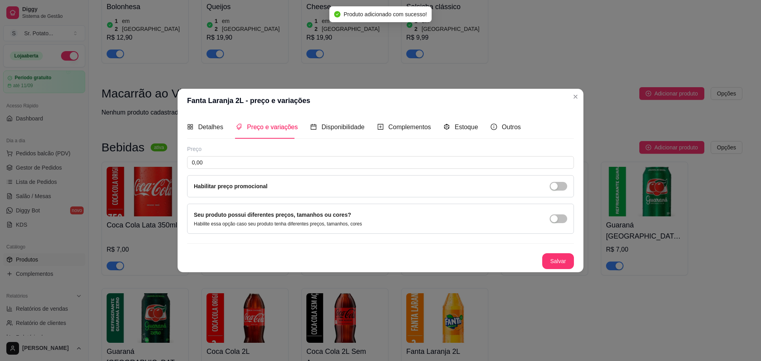
click at [312, 154] on div "Preço 0,00 Habilitar preço promocional" at bounding box center [380, 171] width 387 height 52
click at [315, 163] on input "0,00" at bounding box center [380, 162] width 387 height 13
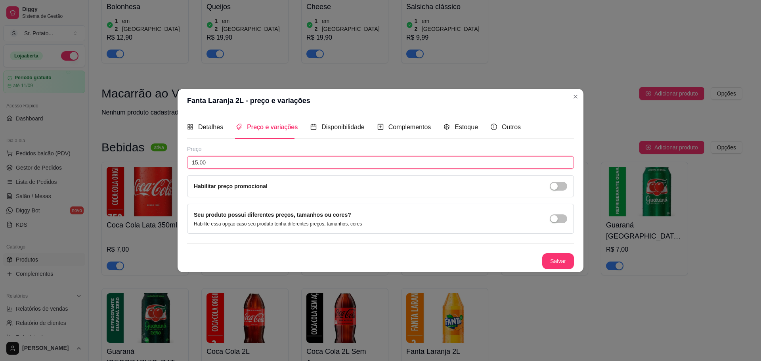
type input "15,00"
click at [563, 263] on button "Salvar" at bounding box center [557, 260] width 31 height 15
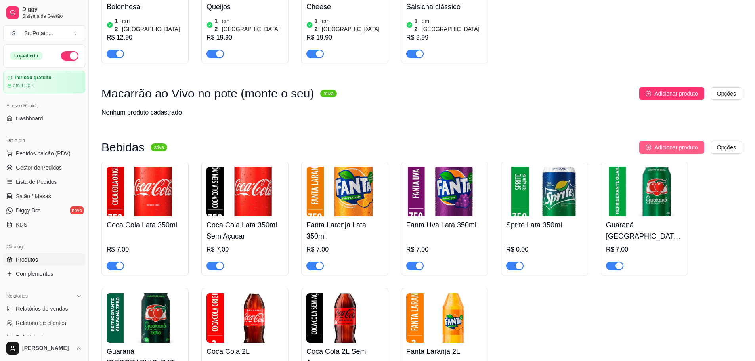
click at [668, 143] on span "Adicionar produto" at bounding box center [676, 147] width 44 height 9
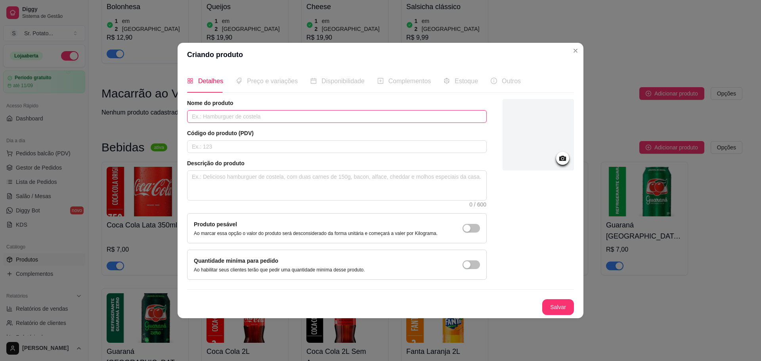
click at [396, 116] on input "text" at bounding box center [337, 116] width 300 height 13
type input "Fanta Uva 2L"
click at [567, 160] on div at bounding box center [562, 158] width 13 height 13
click at [544, 148] on div at bounding box center [537, 134] width 71 height 71
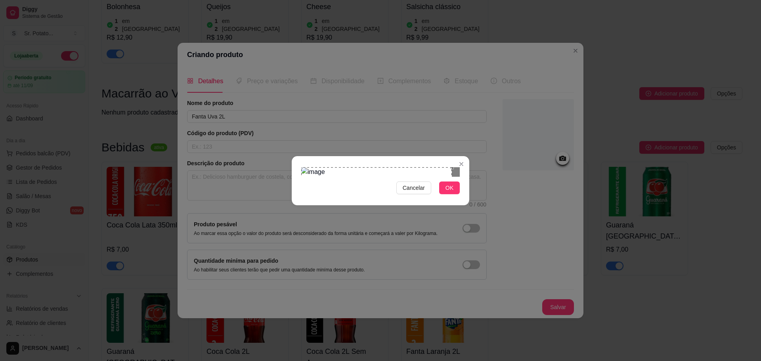
click at [285, 81] on div "Cancelar OK" at bounding box center [380, 180] width 761 height 361
click at [465, 197] on div "Cancelar OK" at bounding box center [380, 180] width 177 height 33
click at [454, 194] on button "OK" at bounding box center [449, 187] width 21 height 13
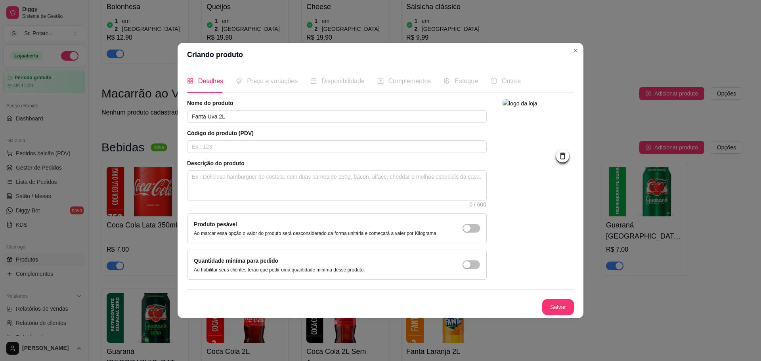
click at [559, 313] on button "Salvar" at bounding box center [558, 307] width 32 height 16
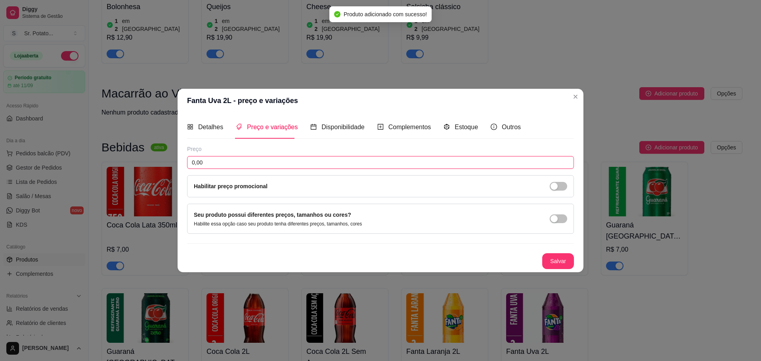
click at [421, 165] on input "0,00" at bounding box center [380, 162] width 387 height 13
type input "15,00"
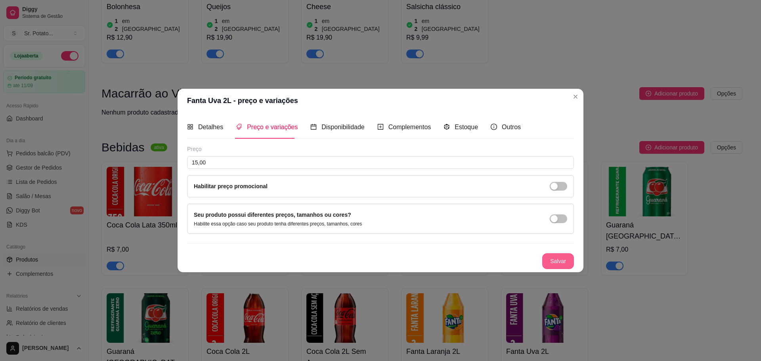
click at [555, 260] on button "Salvar" at bounding box center [558, 261] width 32 height 16
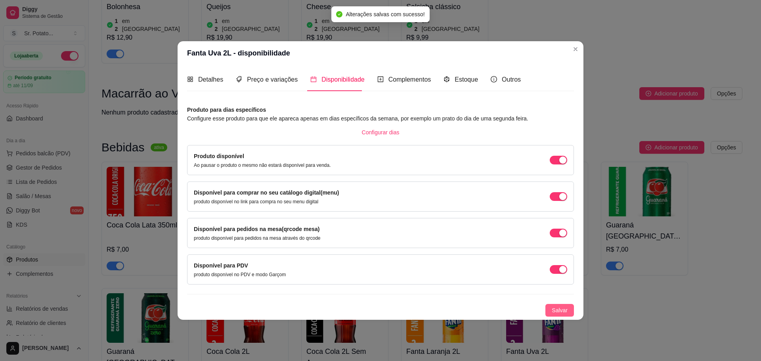
click at [560, 309] on span "Salvar" at bounding box center [559, 310] width 16 height 9
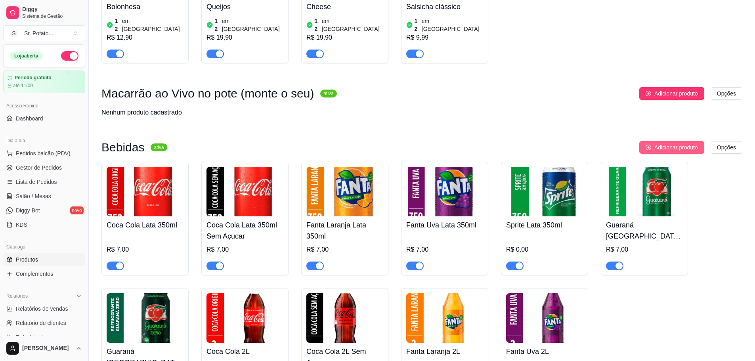
click at [660, 143] on span "Adicionar produto" at bounding box center [676, 147] width 44 height 9
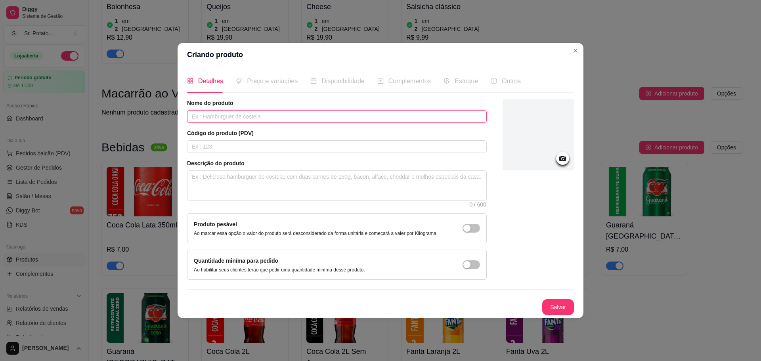
click at [322, 115] on input "text" at bounding box center [337, 116] width 300 height 13
type input "Sprite 2L"
click at [542, 159] on div at bounding box center [537, 134] width 71 height 71
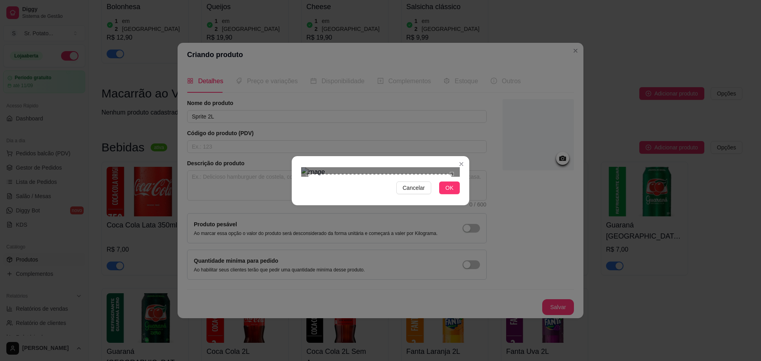
click at [287, 78] on div "Cancelar OK" at bounding box center [380, 180] width 761 height 361
click at [463, 197] on div "Cancelar OK" at bounding box center [380, 180] width 177 height 33
click at [452, 192] on span "OK" at bounding box center [449, 187] width 8 height 9
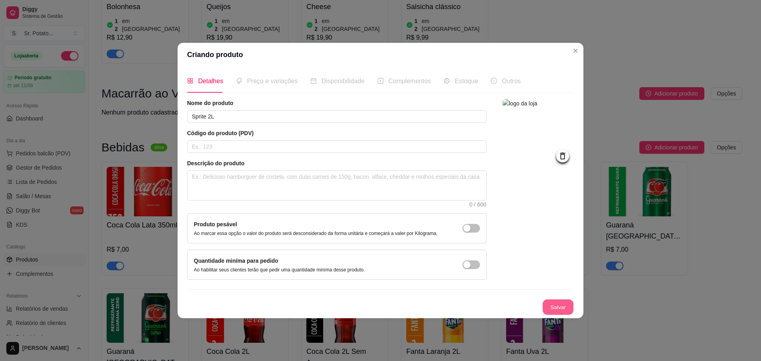
click at [557, 300] on button "Salvar" at bounding box center [557, 306] width 31 height 15
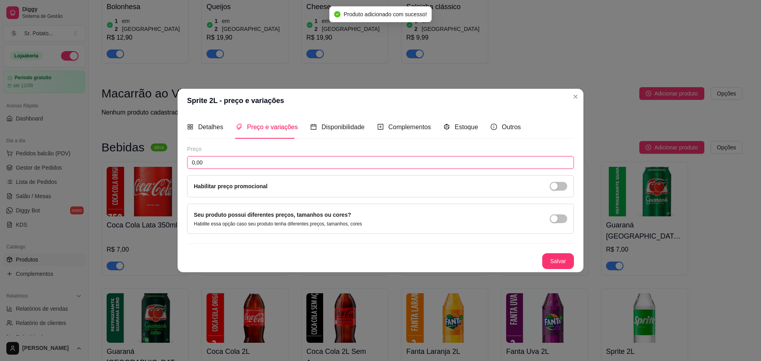
click at [294, 165] on input "0,00" at bounding box center [380, 162] width 387 height 13
type input "15,00"
click at [557, 264] on button "Salvar" at bounding box center [558, 261] width 32 height 16
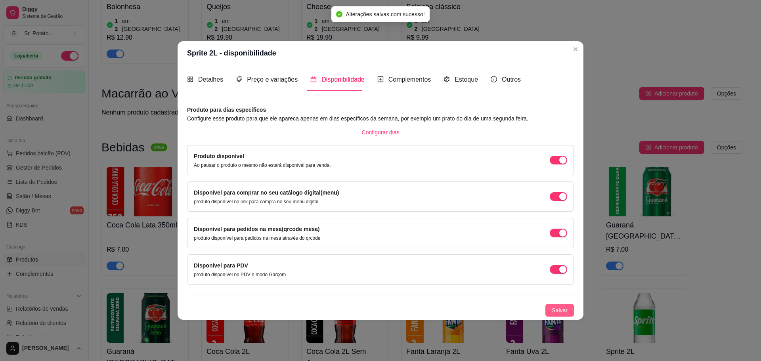
click at [567, 313] on span "Salvar" at bounding box center [559, 310] width 16 height 9
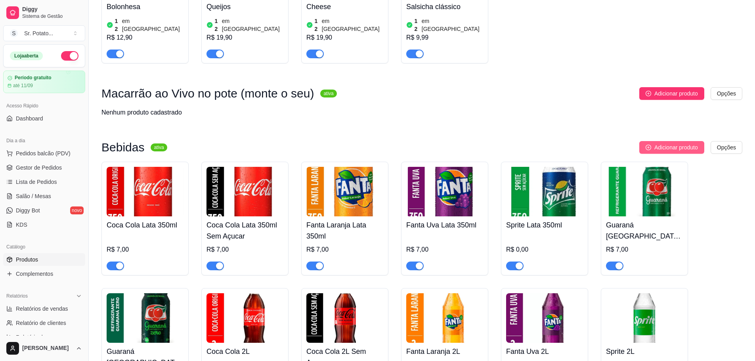
click at [647, 141] on button "Adicionar produto" at bounding box center [671, 147] width 65 height 13
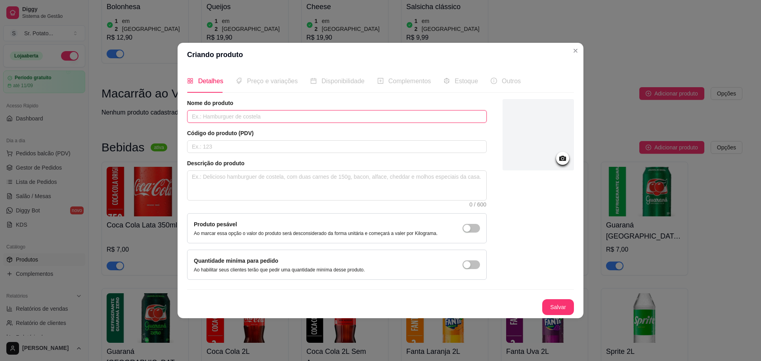
click at [326, 116] on input "text" at bounding box center [337, 116] width 300 height 13
type input "Guaraná [GEOGRAPHIC_DATA] 2L"
click at [509, 138] on div at bounding box center [537, 134] width 71 height 71
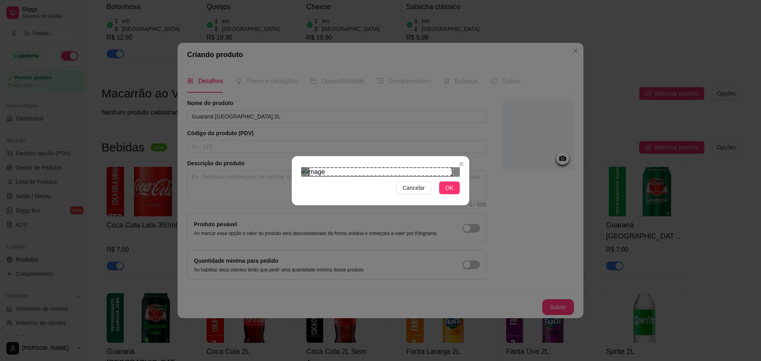
click at [275, 75] on div "Cancelar OK" at bounding box center [380, 180] width 761 height 361
click at [465, 197] on div "Cancelar OK" at bounding box center [380, 180] width 177 height 33
click at [455, 194] on button "OK" at bounding box center [449, 187] width 21 height 13
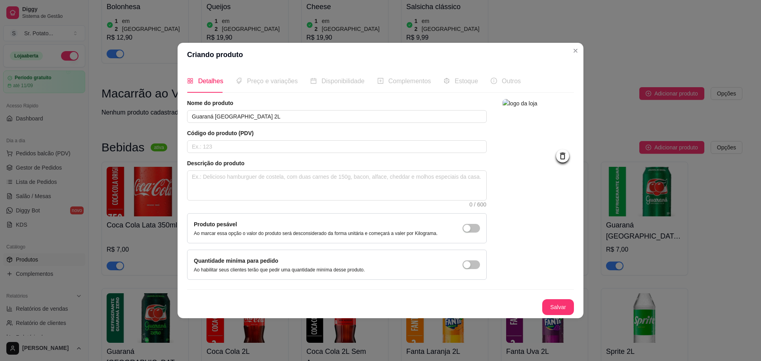
click at [565, 312] on button "Salvar" at bounding box center [558, 307] width 32 height 16
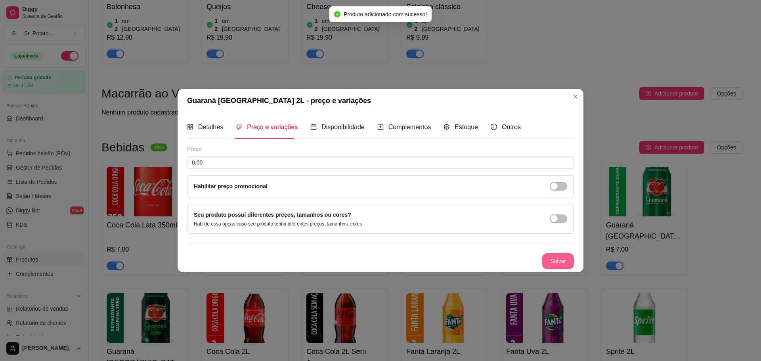
click at [562, 259] on button "Salvar" at bounding box center [558, 261] width 32 height 16
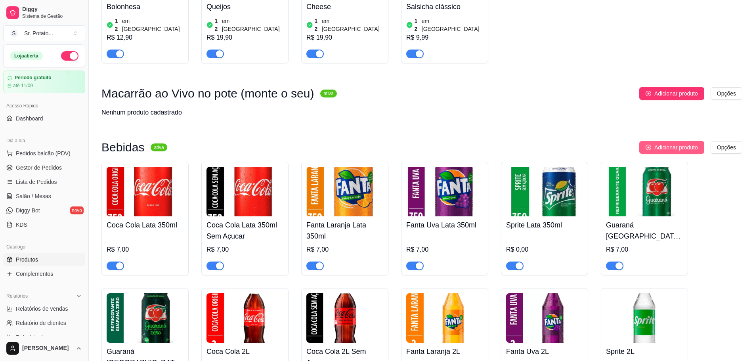
click at [658, 143] on span "Adicionar produto" at bounding box center [676, 147] width 44 height 9
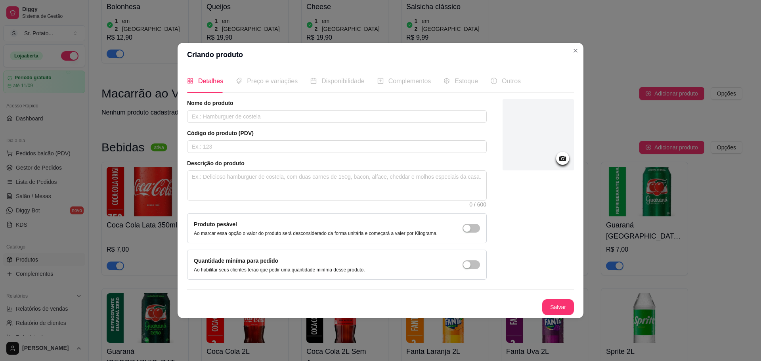
click at [255, 128] on div "Nome do produto Código do produto (PDV) Descrição do produto 0 / 600 Produto pe…" at bounding box center [337, 189] width 300 height 181
click at [254, 120] on input "text" at bounding box center [337, 116] width 300 height 13
type input "Guaraná [GEOGRAPHIC_DATA] 2L Sem Açucar"
click at [553, 160] on div at bounding box center [537, 134] width 71 height 71
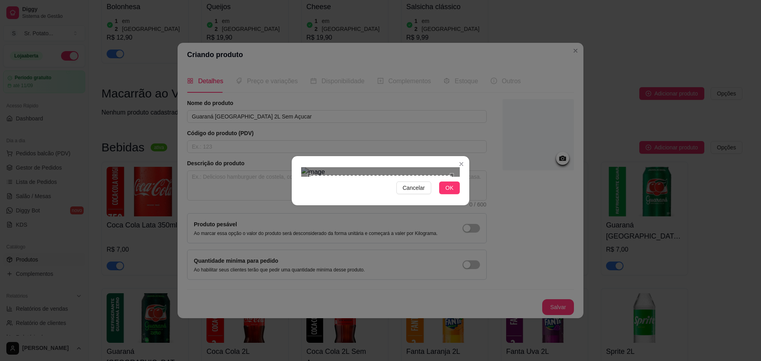
click at [283, 83] on div "Cancelar OK" at bounding box center [380, 180] width 761 height 361
click at [467, 197] on div "Cancelar OK" at bounding box center [380, 180] width 177 height 33
click at [452, 192] on span "OK" at bounding box center [449, 187] width 8 height 9
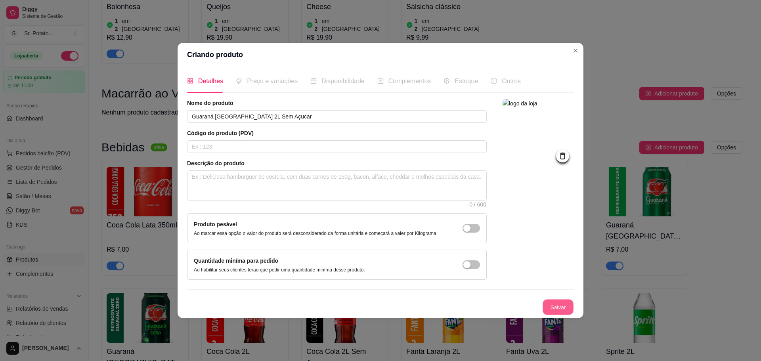
click at [557, 311] on button "Salvar" at bounding box center [557, 306] width 31 height 15
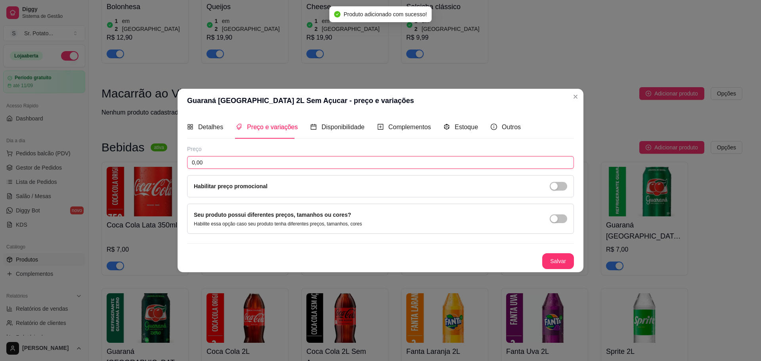
click at [250, 157] on input "0,00" at bounding box center [380, 162] width 387 height 13
type input "15,00"
click at [549, 256] on button "Salvar" at bounding box center [558, 261] width 32 height 16
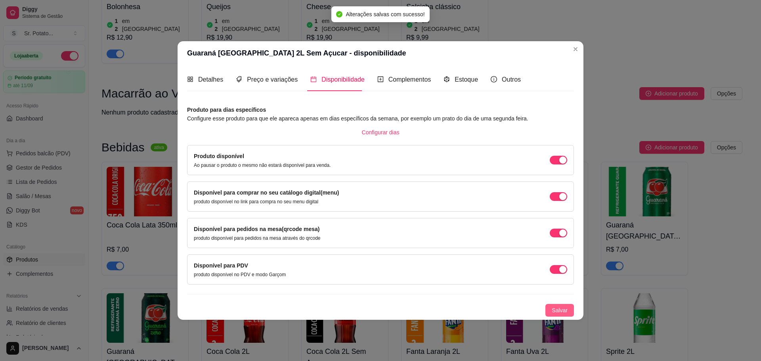
click at [565, 310] on span "Salvar" at bounding box center [559, 310] width 16 height 9
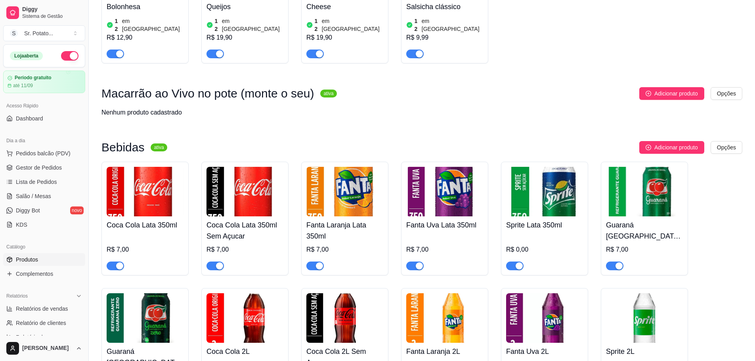
click at [559, 167] on img at bounding box center [544, 192] width 77 height 50
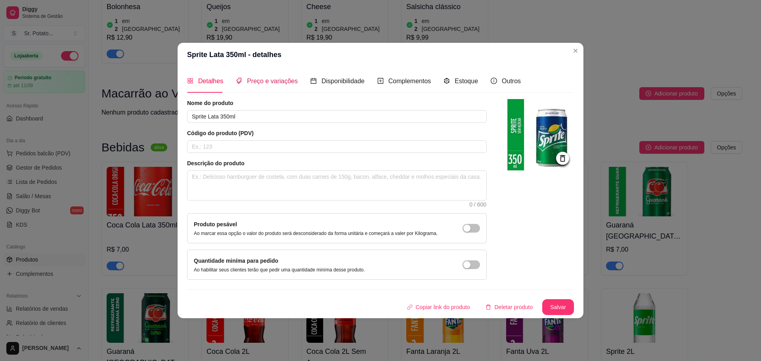
click at [264, 79] on span "Preço e variações" at bounding box center [272, 81] width 51 height 7
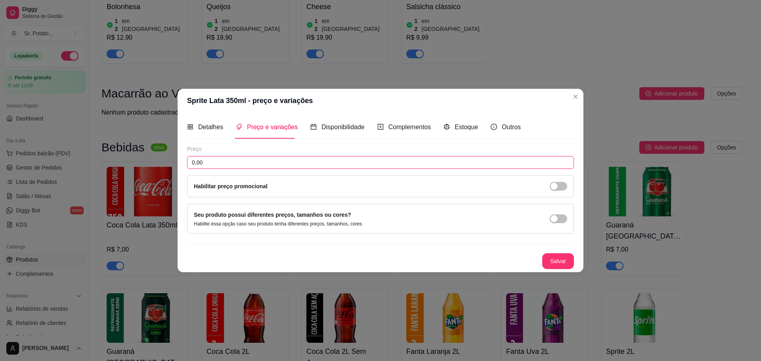
click at [260, 163] on input "0,00" at bounding box center [380, 162] width 387 height 13
type input "7,00"
click at [572, 267] on button "Salvar" at bounding box center [557, 260] width 31 height 15
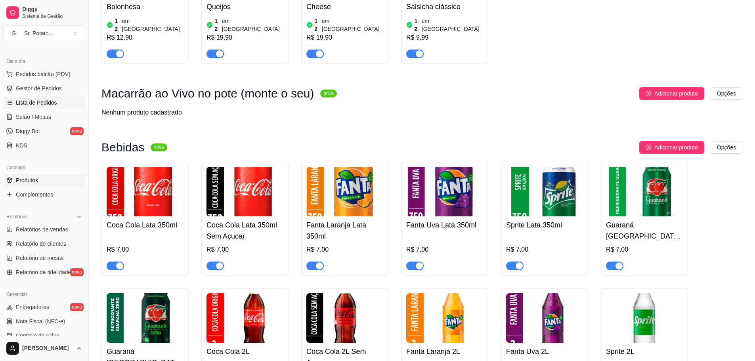
scroll to position [158, 0]
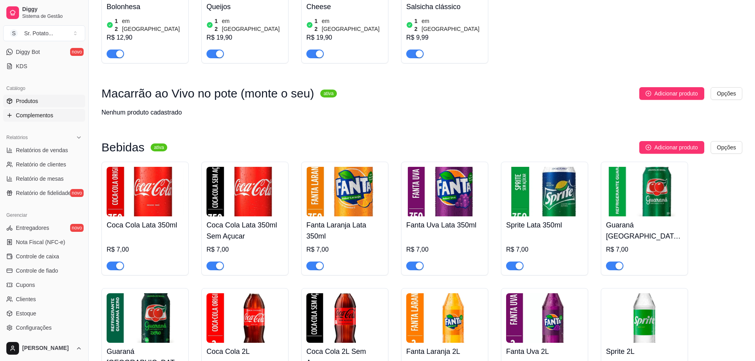
click at [37, 115] on span "Complementos" at bounding box center [34, 115] width 37 height 8
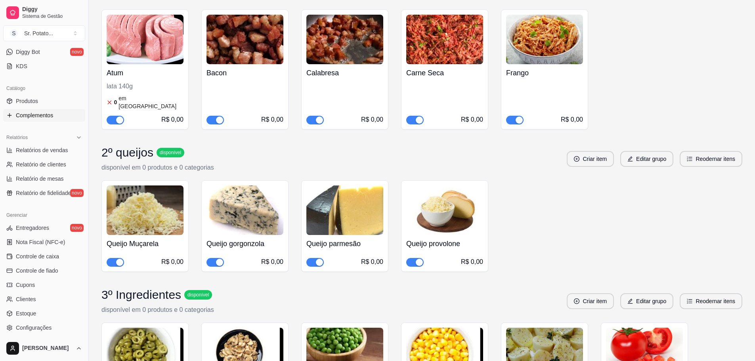
scroll to position [555, 0]
